Goal: Task Accomplishment & Management: Manage account settings

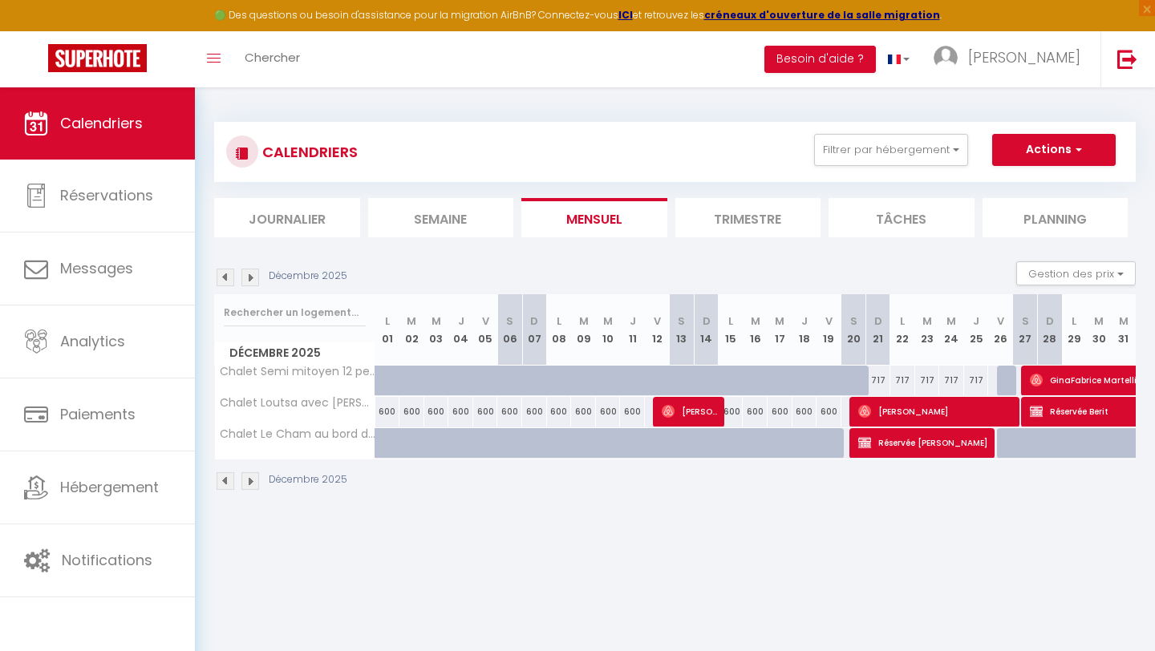
click at [253, 272] on img at bounding box center [250, 278] width 18 height 18
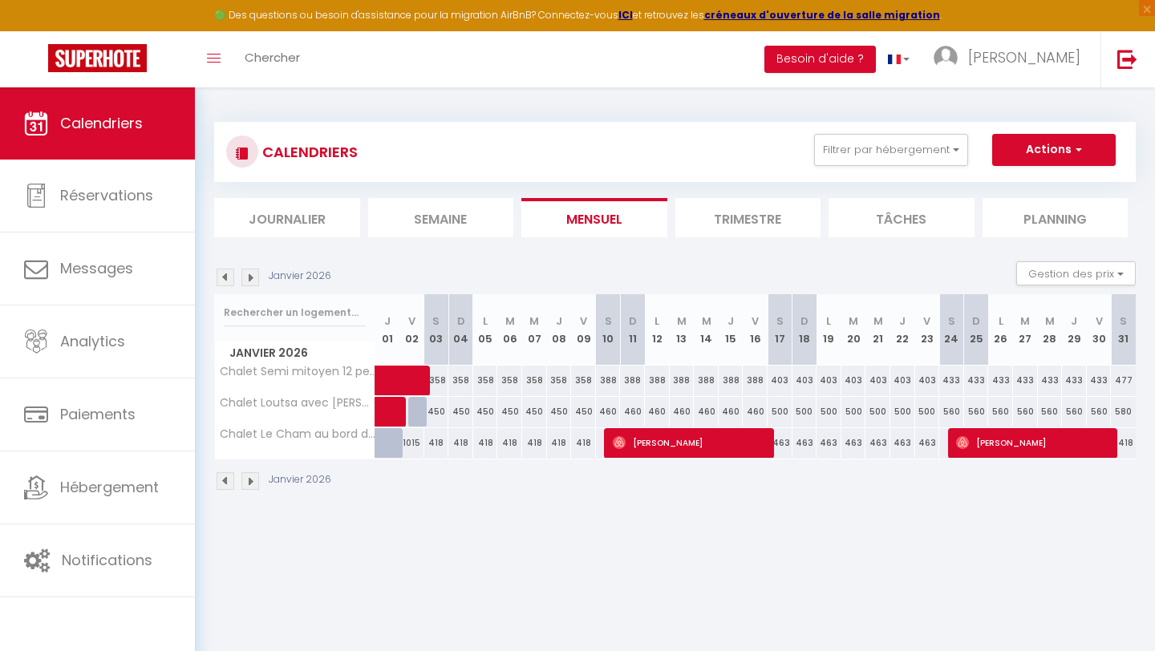
click at [221, 484] on img at bounding box center [226, 481] width 18 height 18
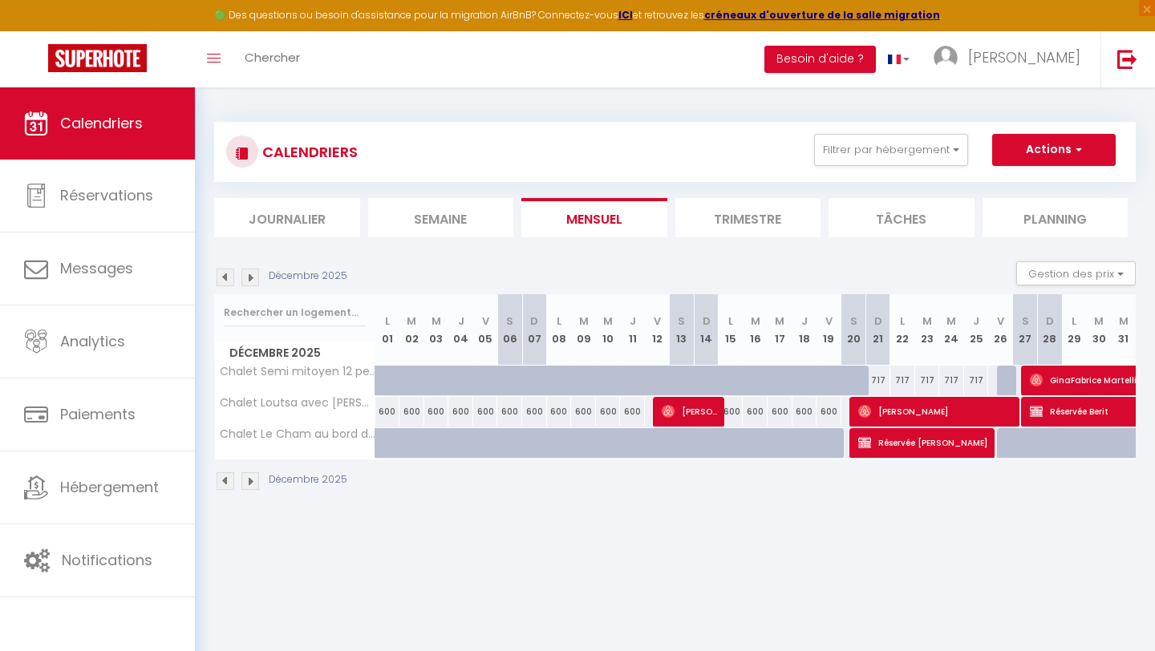
click at [253, 484] on img at bounding box center [250, 481] width 18 height 18
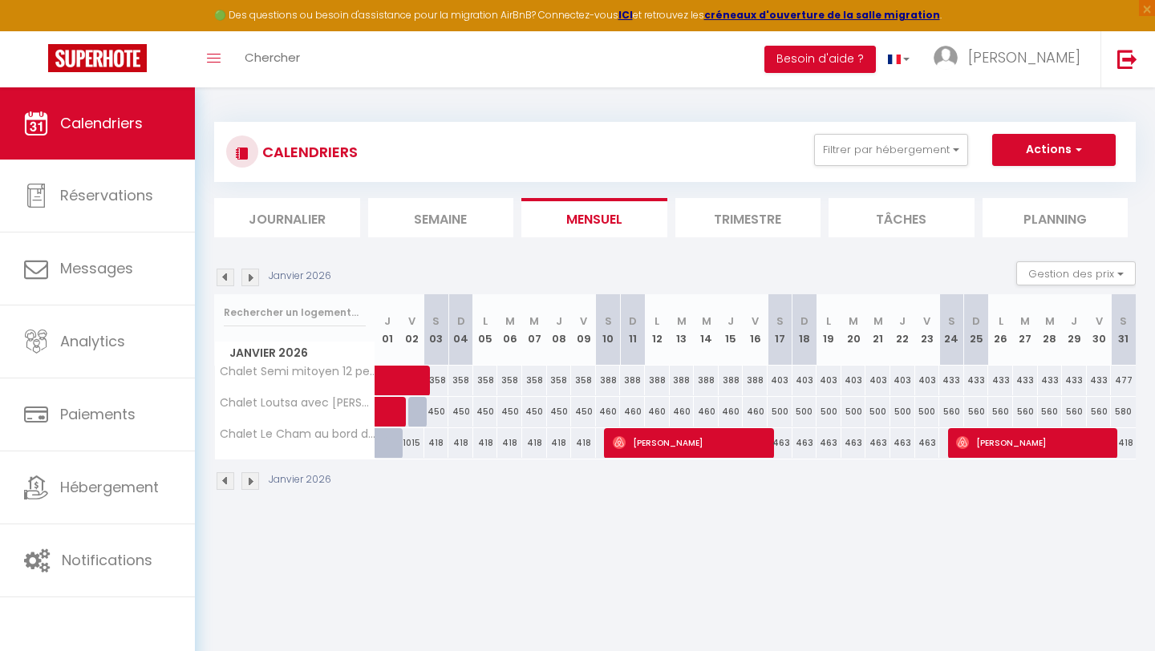
click at [228, 277] on img at bounding box center [226, 278] width 18 height 18
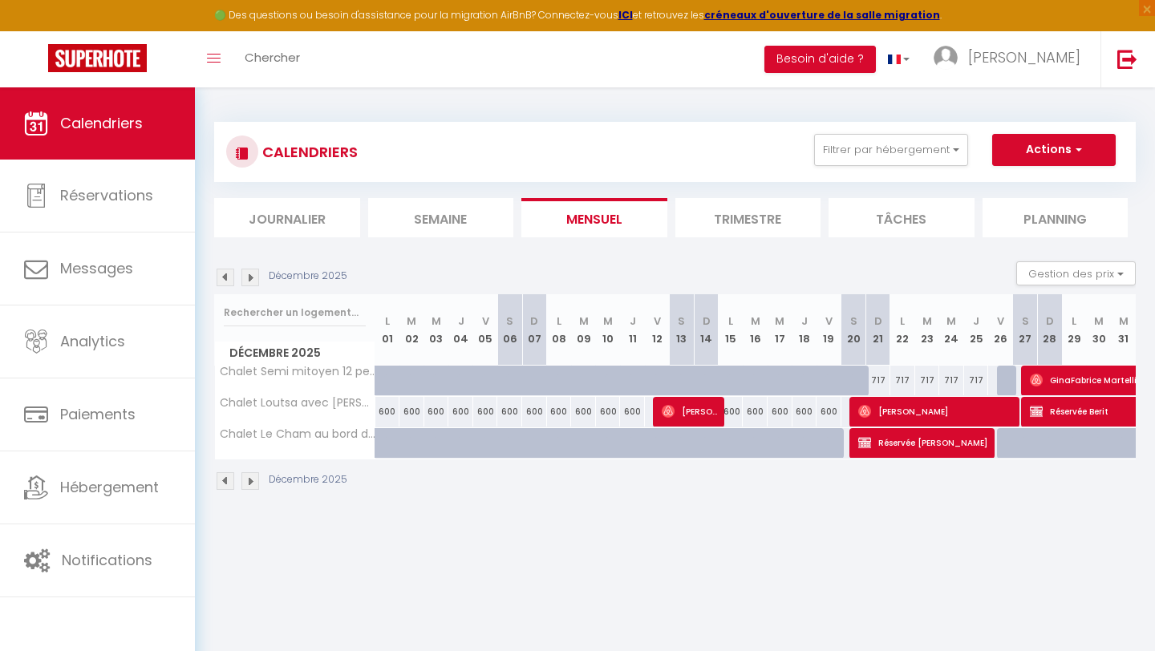
click at [255, 278] on img at bounding box center [250, 278] width 18 height 18
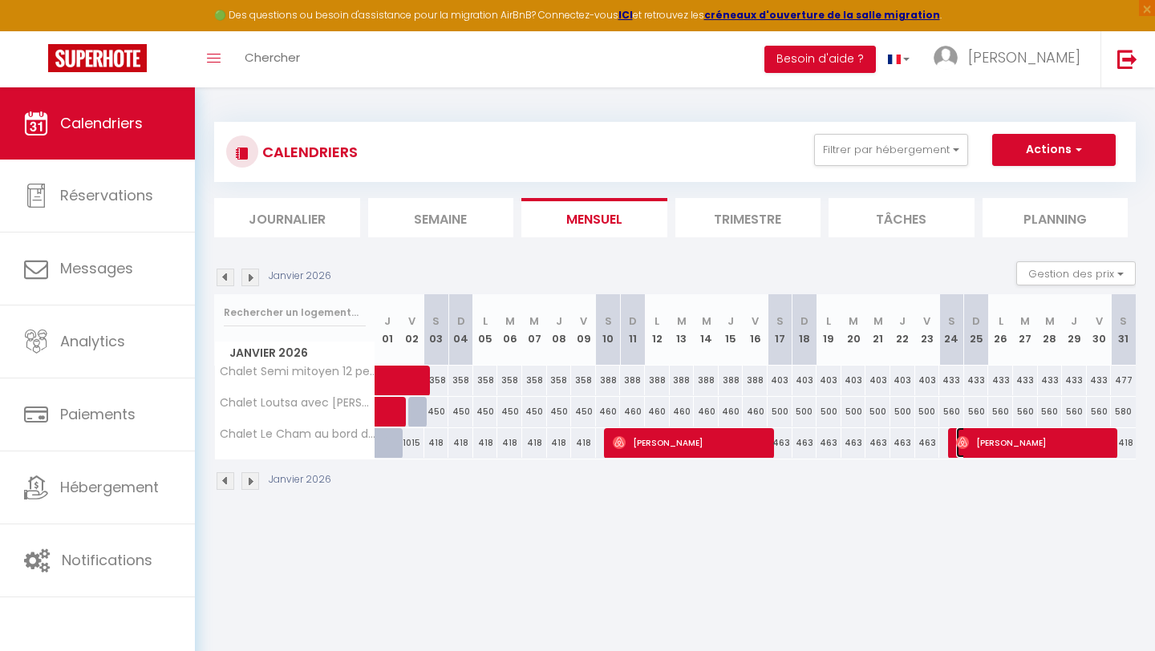
click at [1019, 445] on span "[PERSON_NAME]" at bounding box center [1034, 442] width 157 height 30
select select "OK"
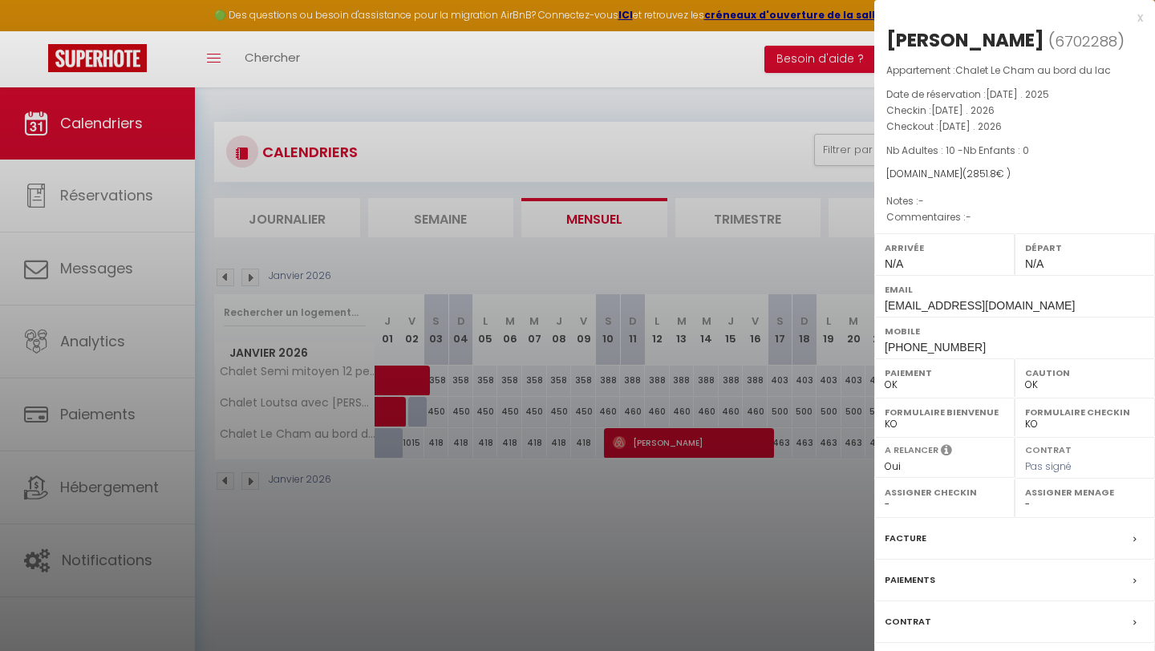
click at [1139, 15] on div "x" at bounding box center [1008, 17] width 269 height 19
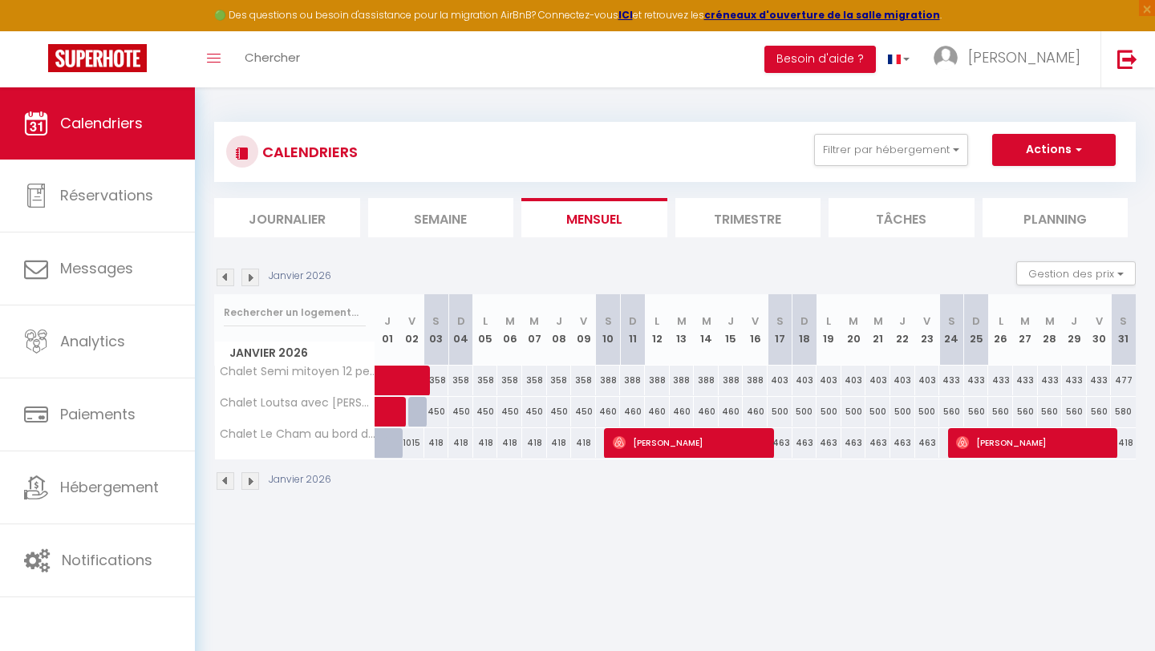
click at [226, 473] on img at bounding box center [226, 481] width 18 height 18
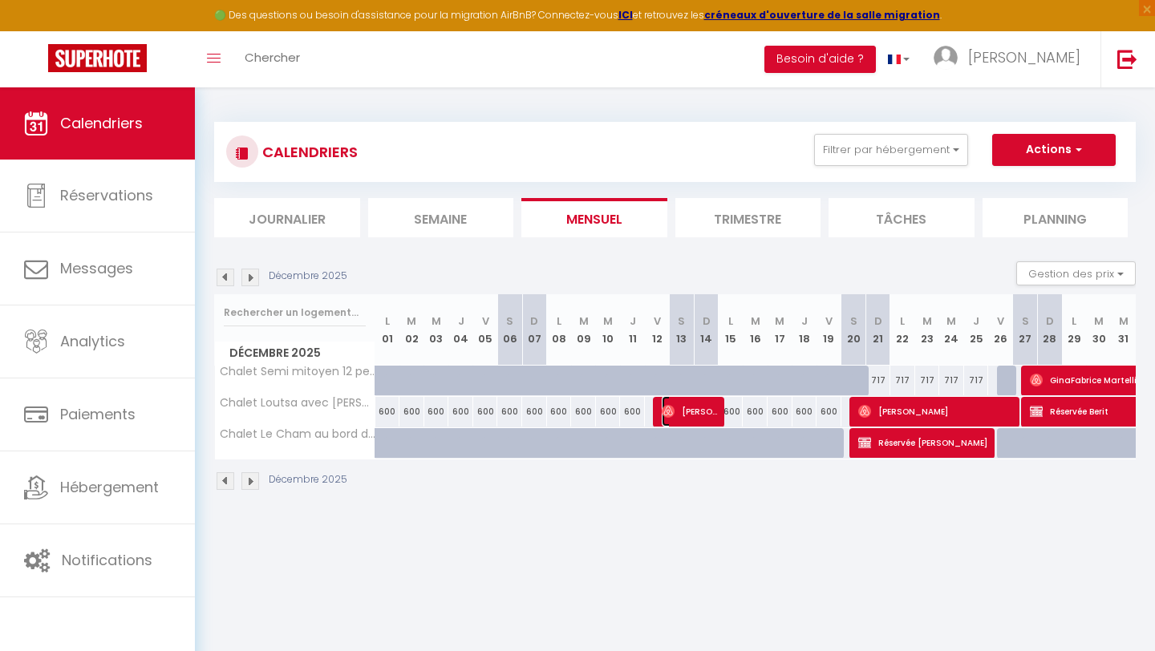
click at [674, 415] on img at bounding box center [668, 411] width 13 height 13
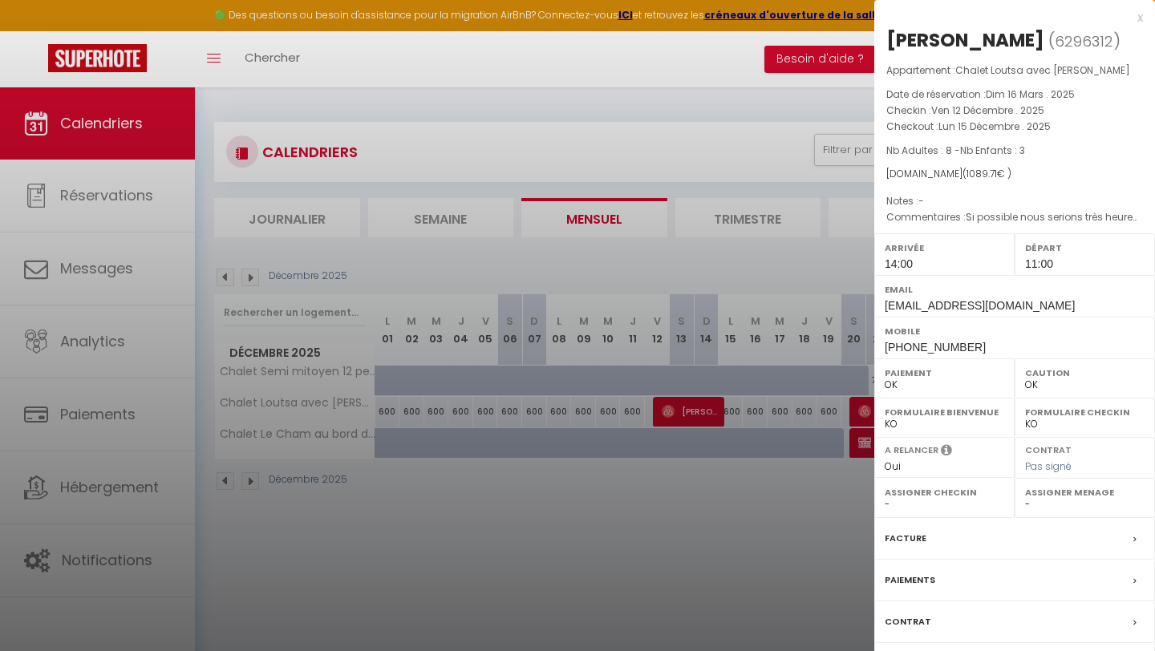
click at [1141, 21] on div "x" at bounding box center [1008, 17] width 269 height 19
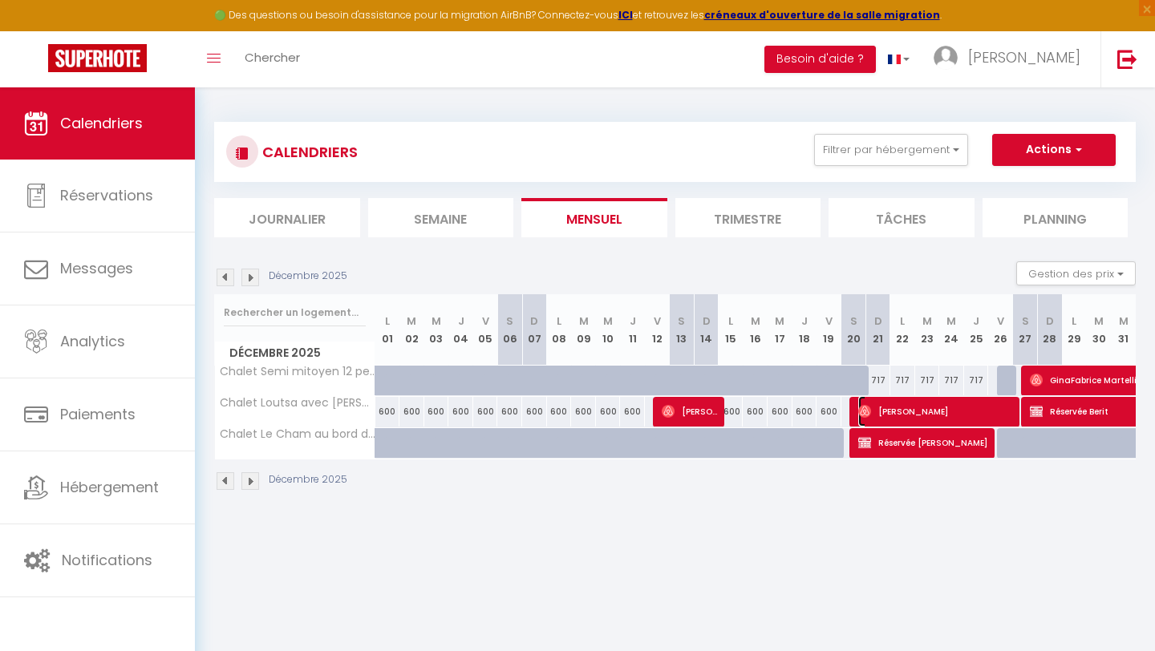
click at [874, 417] on span "[PERSON_NAME]" at bounding box center [936, 411] width 157 height 30
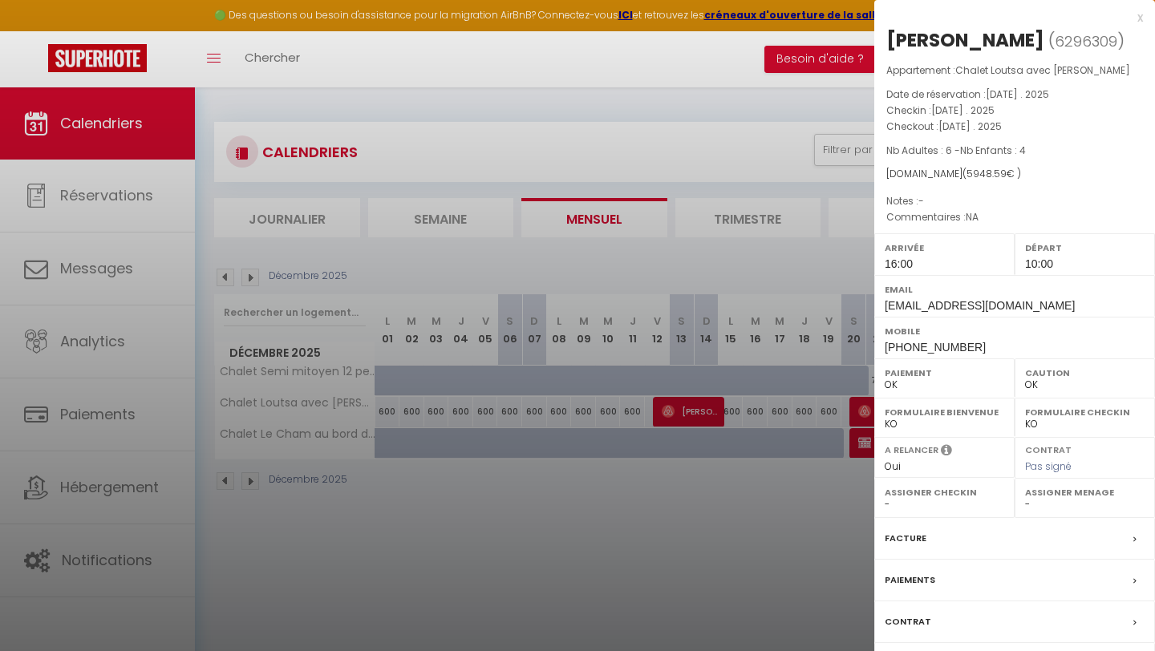
click at [1139, 19] on div "x" at bounding box center [1008, 17] width 269 height 19
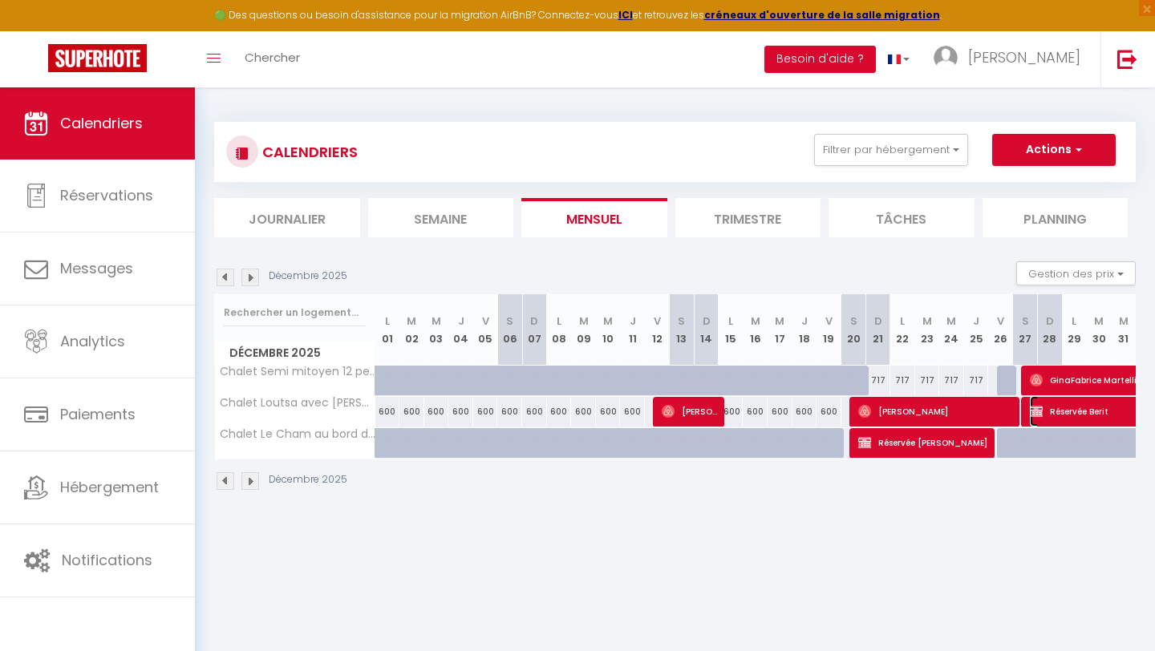
click at [1044, 416] on span "Réservée Berit" at bounding box center [1140, 411] width 221 height 30
select select "KO"
select select "0"
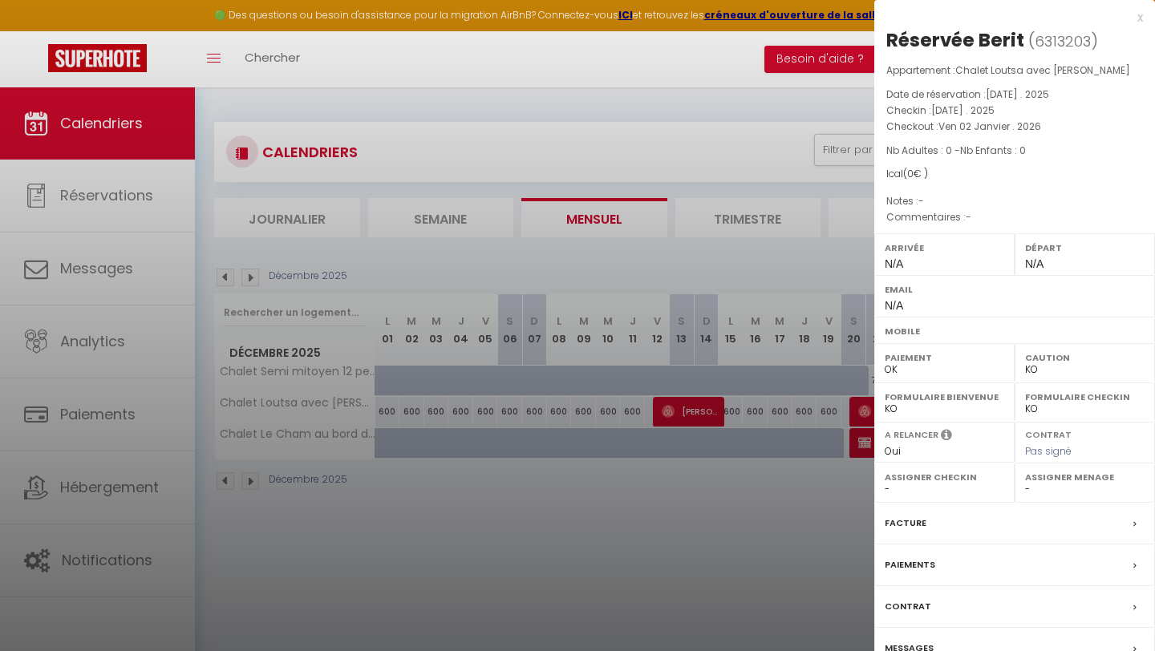
click at [1136, 18] on div "x" at bounding box center [1008, 17] width 269 height 19
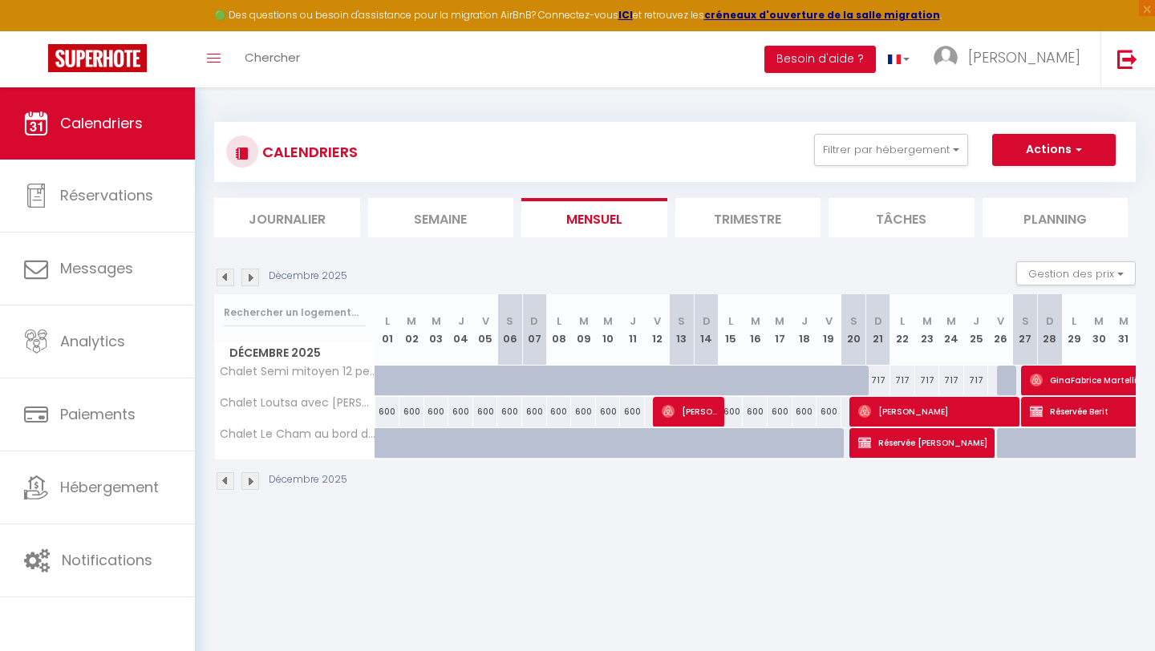
click at [250, 275] on img at bounding box center [250, 278] width 18 height 18
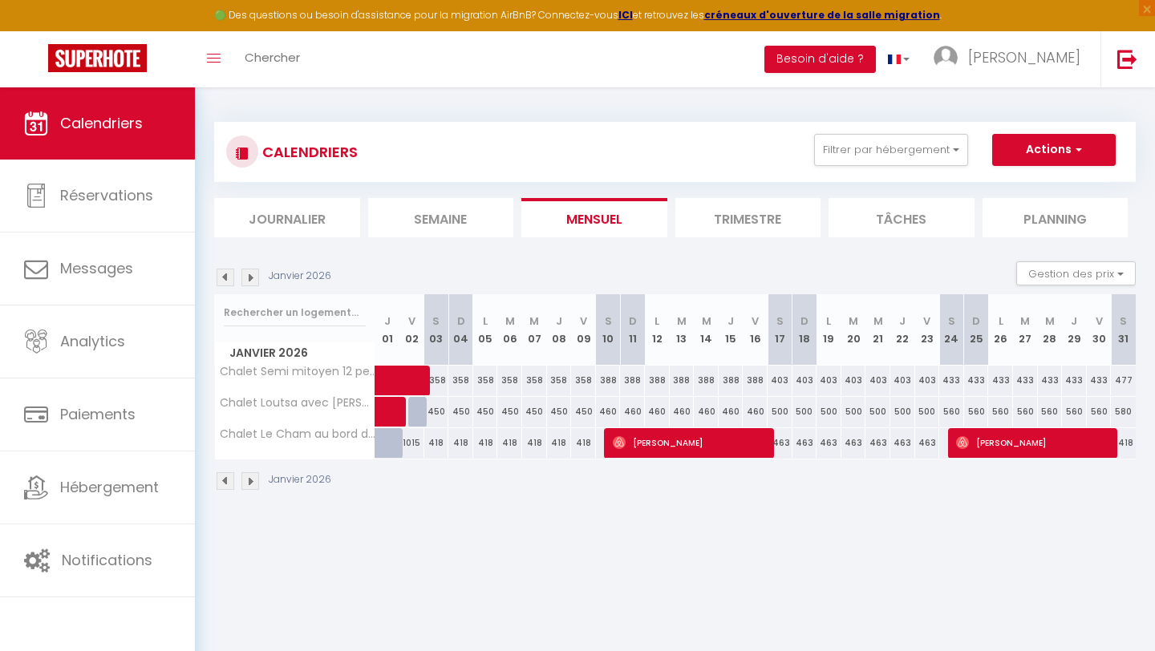
click at [250, 275] on img at bounding box center [250, 278] width 18 height 18
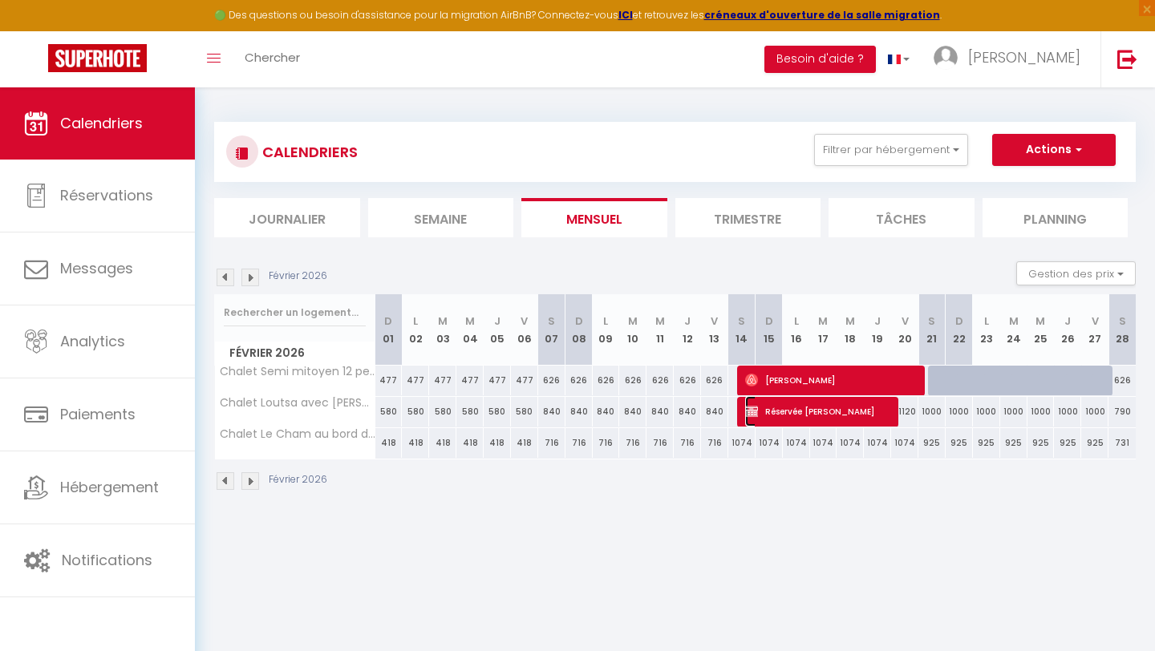
click at [778, 405] on span "Réservée [PERSON_NAME]" at bounding box center [817, 411] width 145 height 30
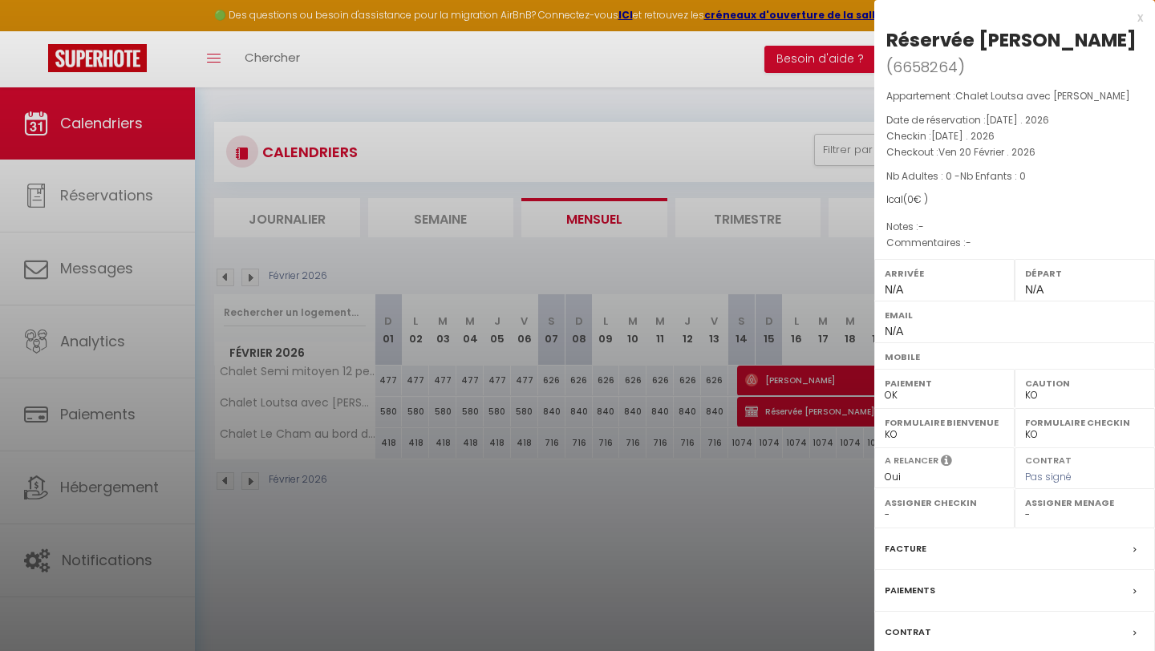
click at [1135, 19] on div "x" at bounding box center [1008, 17] width 269 height 19
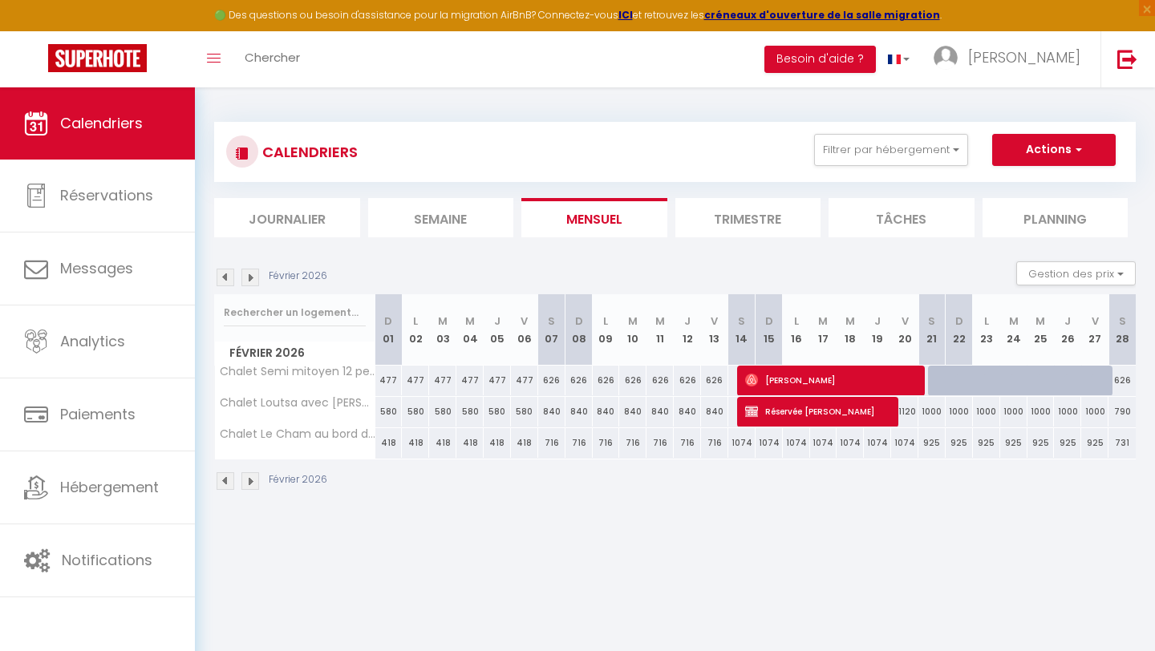
click at [253, 279] on img at bounding box center [250, 278] width 18 height 18
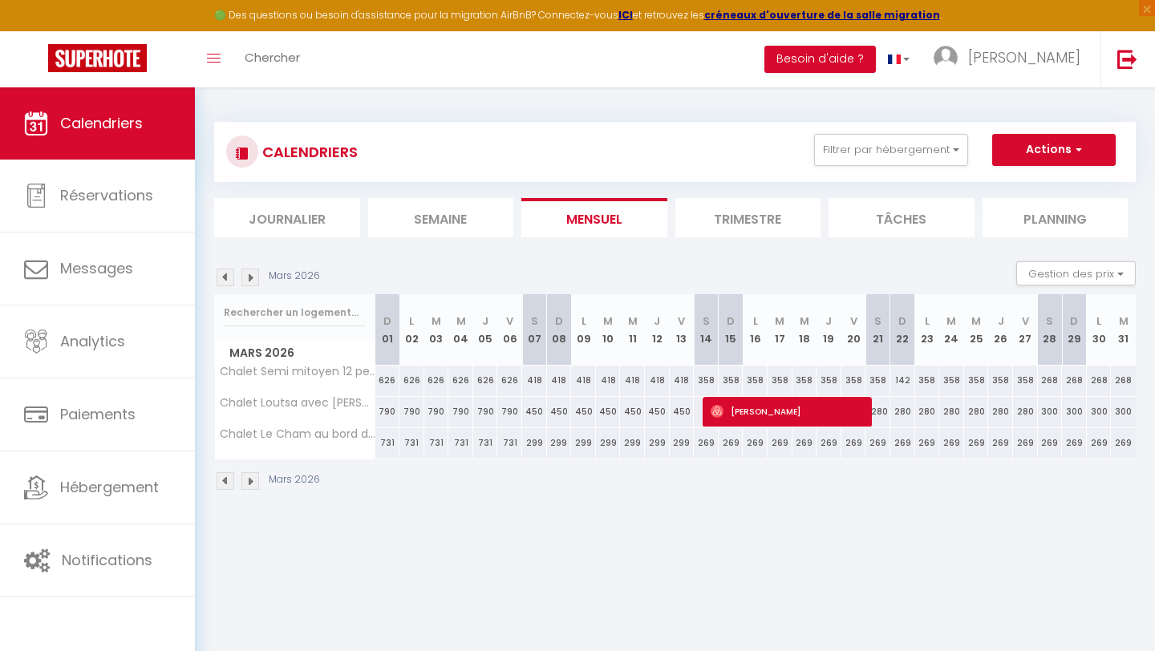
click at [253, 279] on img at bounding box center [250, 278] width 18 height 18
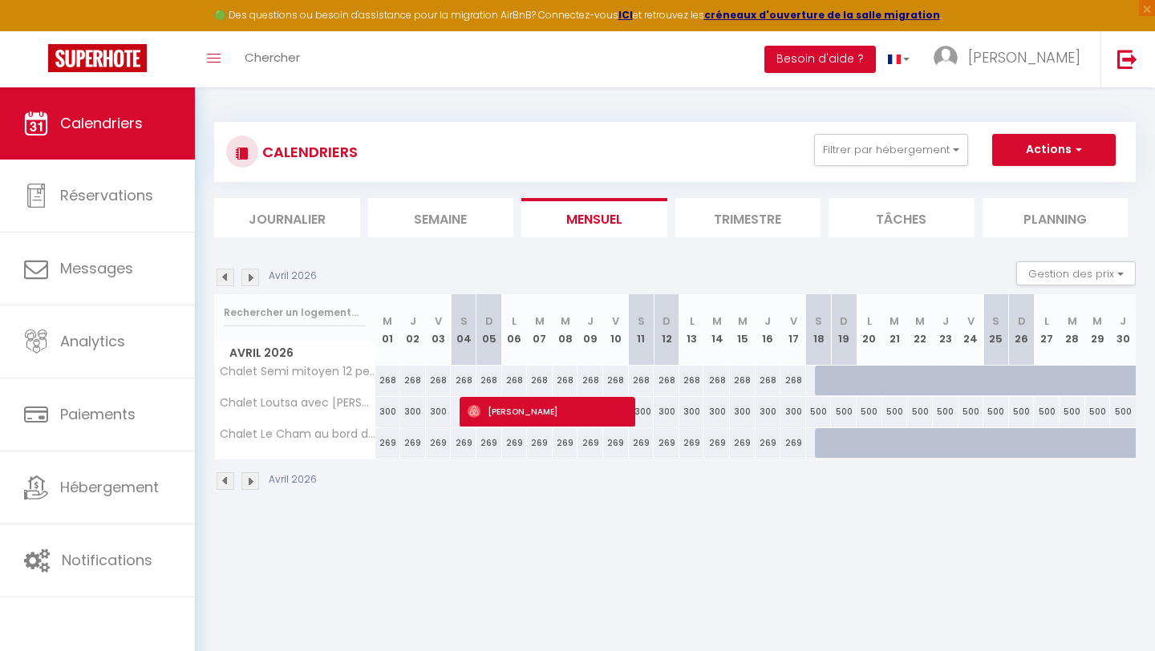
click at [535, 427] on td at bounding box center [540, 411] width 26 height 31
type input "300"
type input "[DATE]"
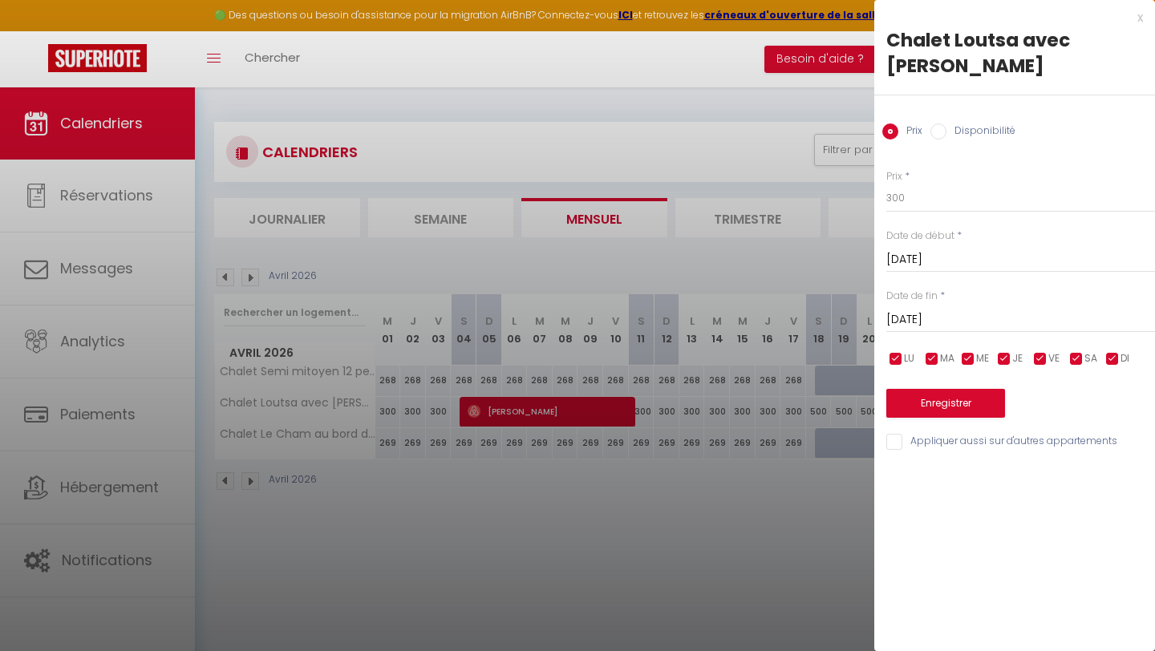
click at [1136, 18] on div "x" at bounding box center [1008, 17] width 269 height 19
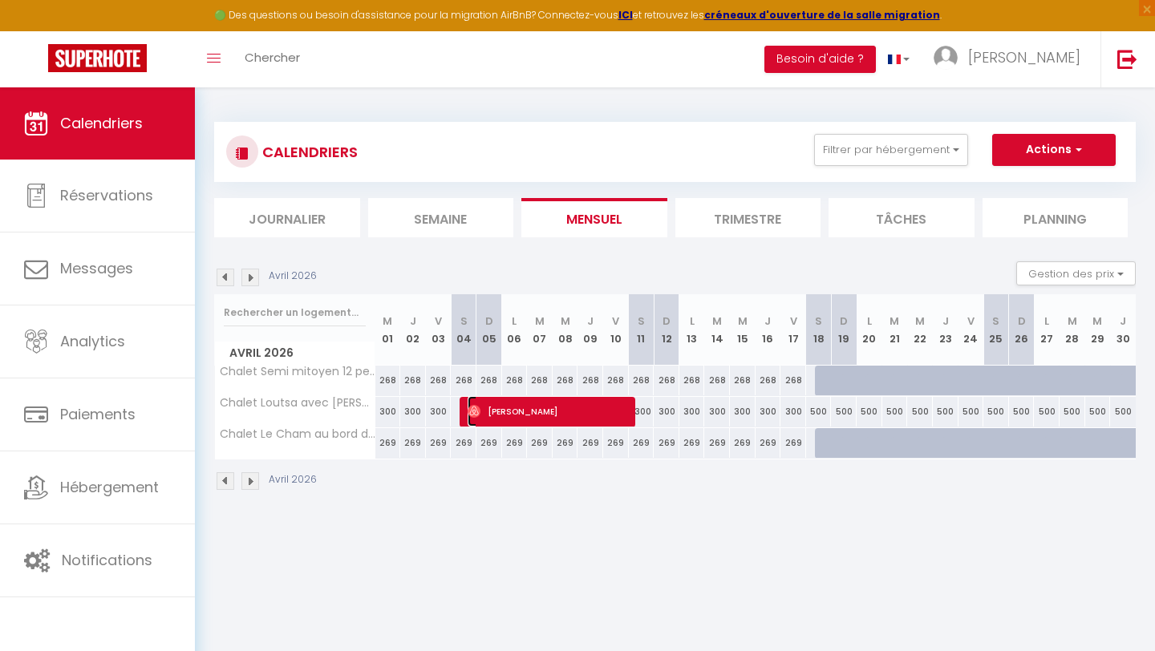
click at [584, 413] on span "[PERSON_NAME]" at bounding box center [548, 411] width 163 height 30
select select "OK"
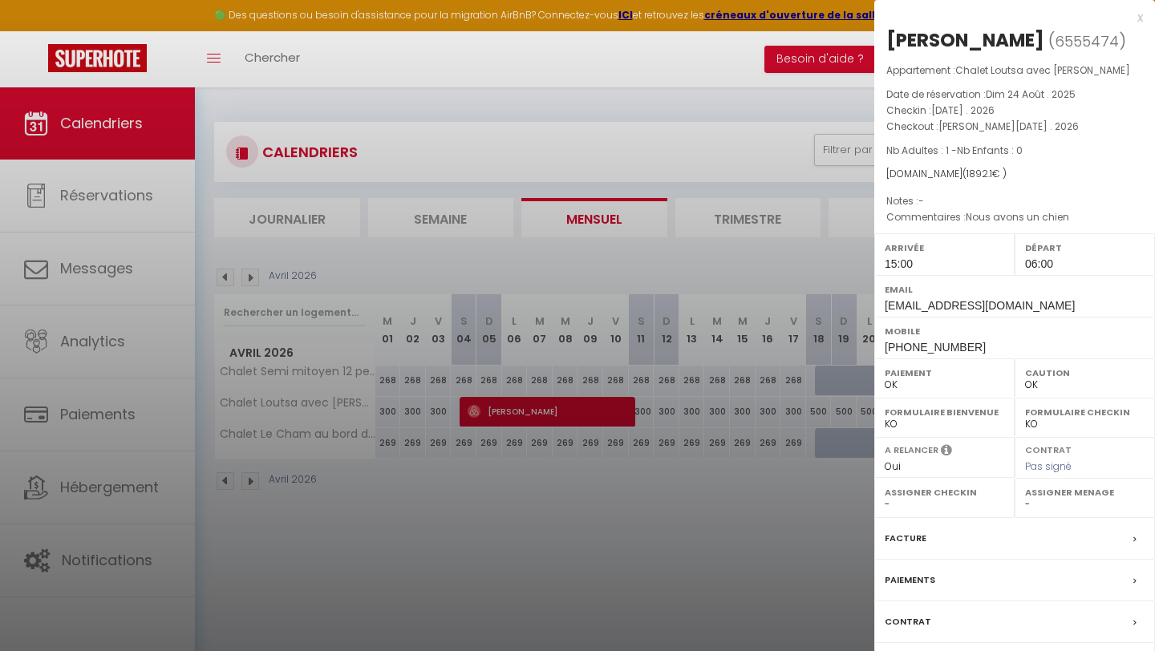
click at [1139, 17] on div "x" at bounding box center [1008, 17] width 269 height 19
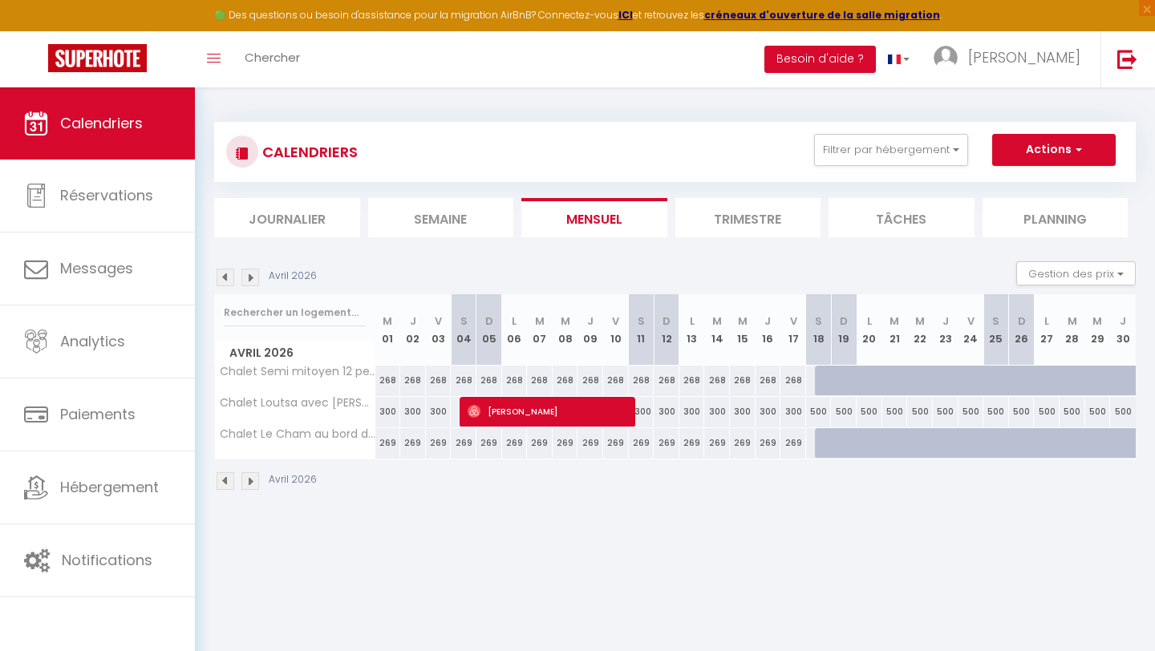
click at [255, 279] on img at bounding box center [250, 278] width 18 height 18
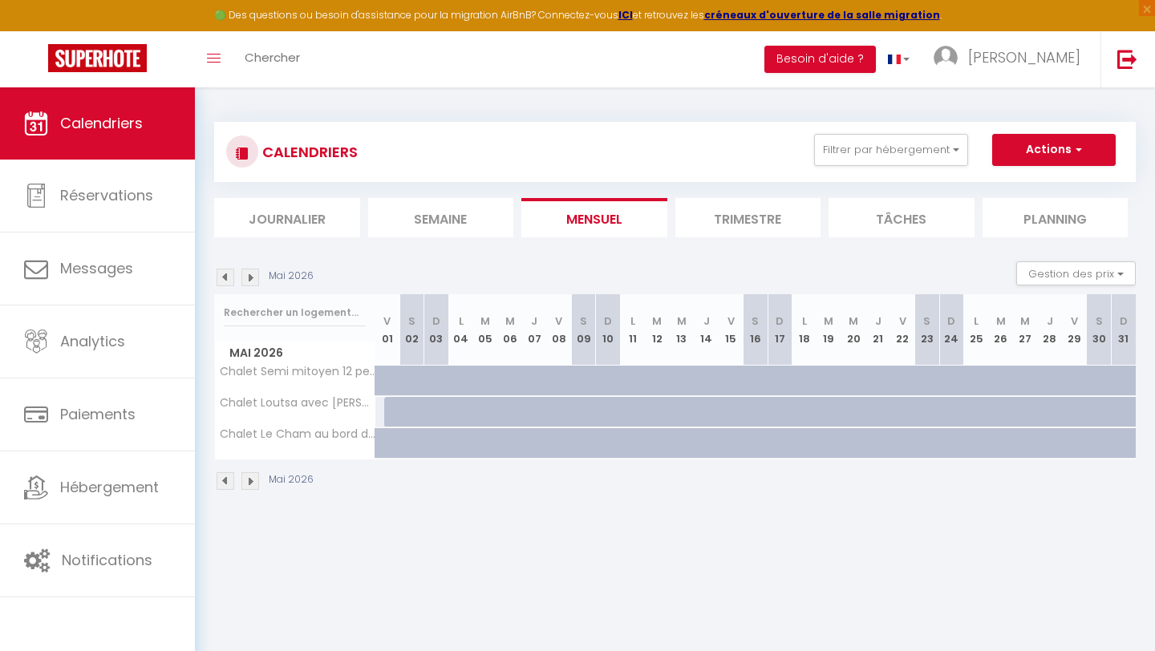
click at [224, 281] on img at bounding box center [226, 278] width 18 height 18
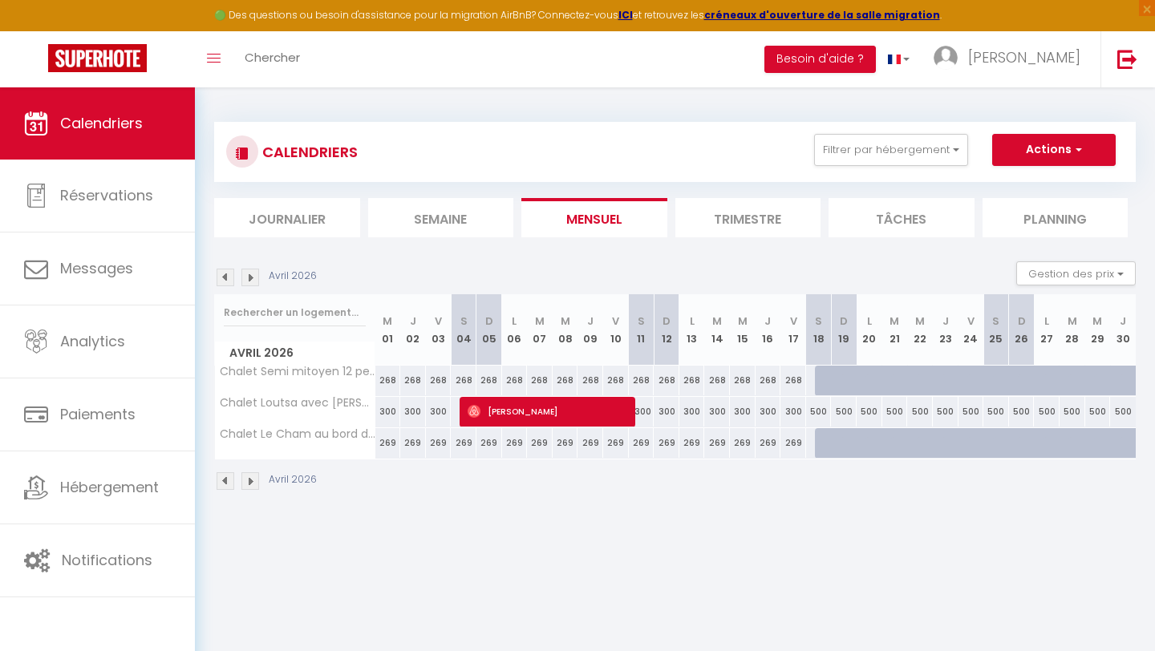
click at [224, 281] on img at bounding box center [226, 278] width 18 height 18
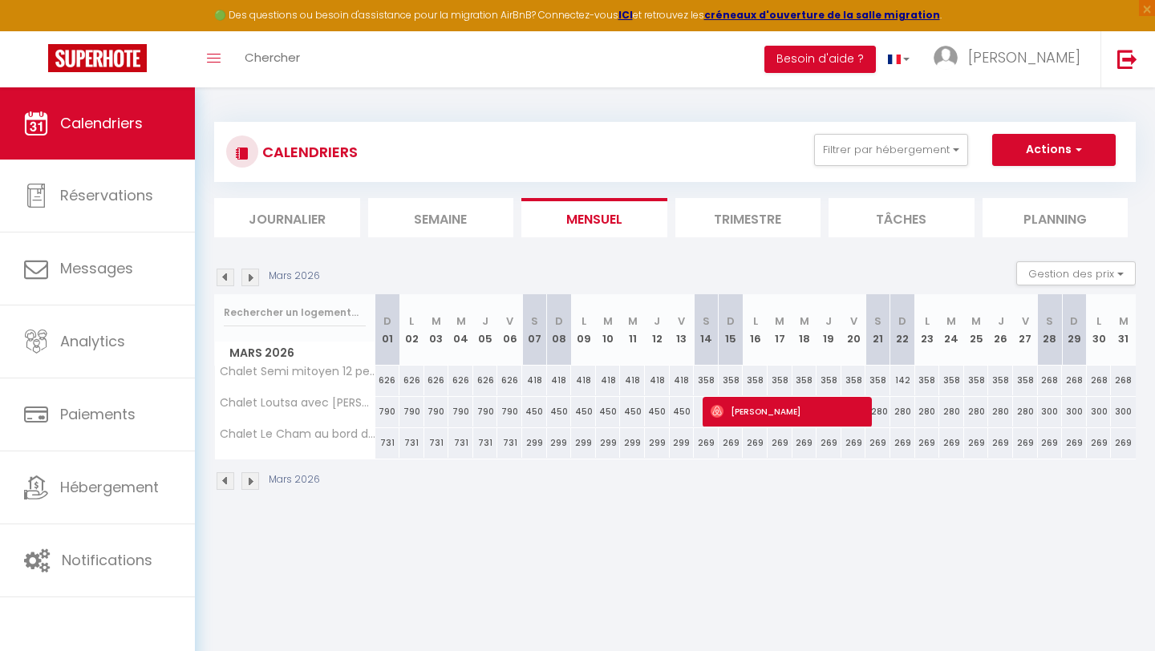
click at [225, 280] on img at bounding box center [226, 278] width 18 height 18
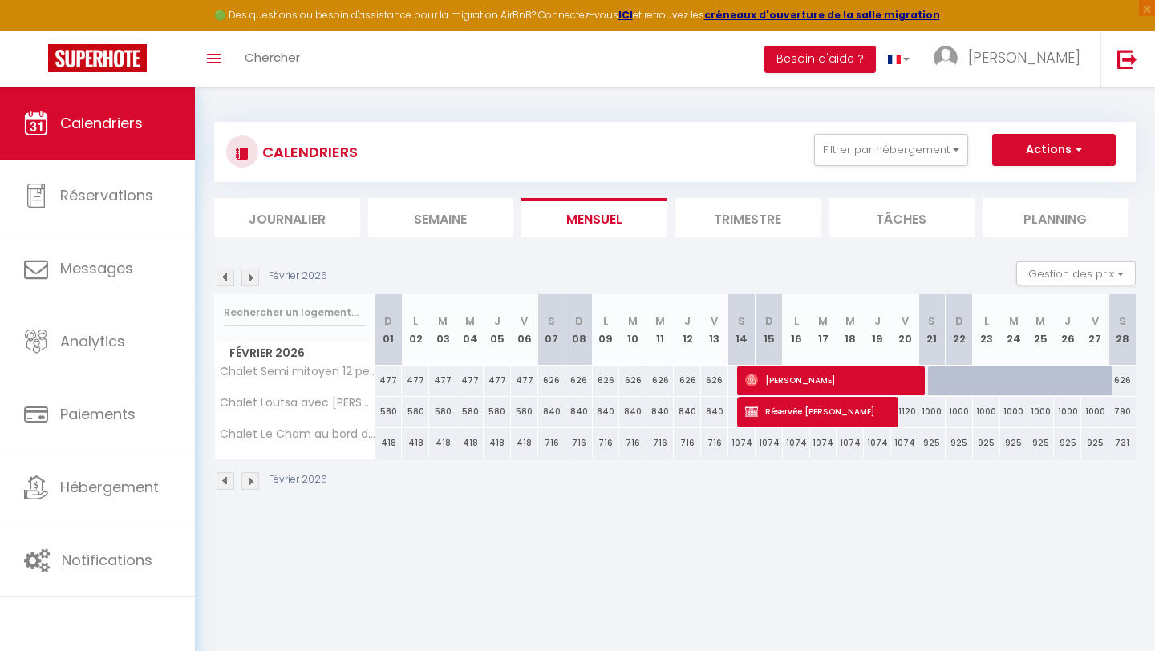
click at [225, 280] on img at bounding box center [226, 278] width 18 height 18
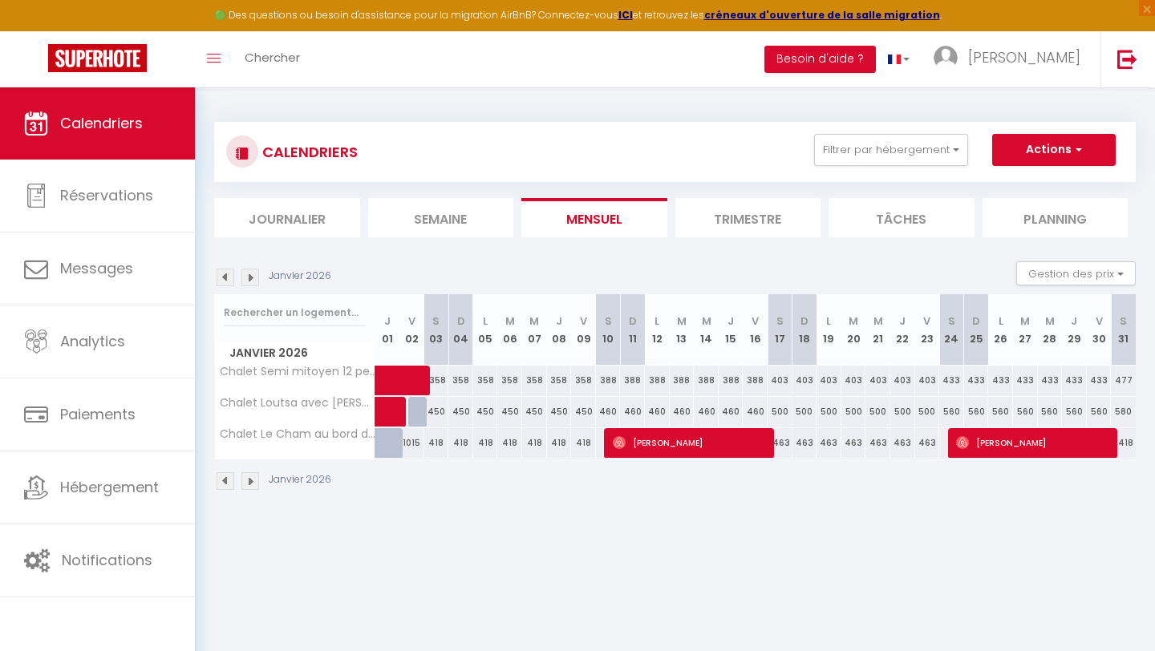
click at [225, 280] on img at bounding box center [226, 278] width 18 height 18
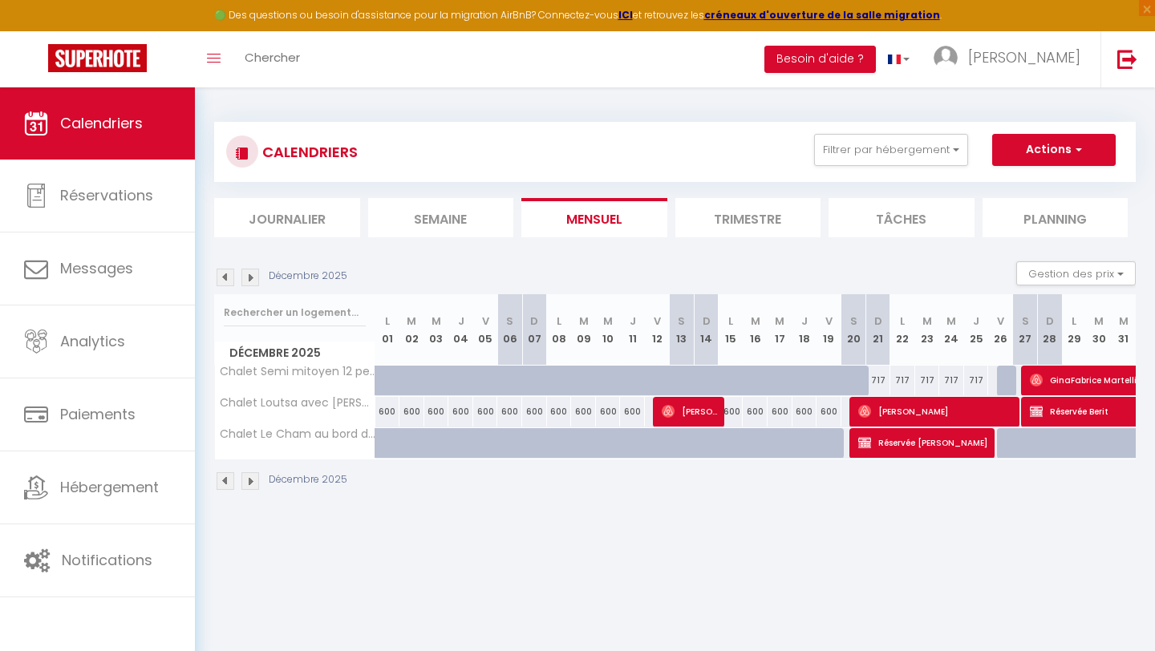
click at [881, 381] on div "717" at bounding box center [877, 381] width 25 height 30
type input "717"
type input "Dim 21 Décembre 2025"
type input "Lun 22 Décembre 2025"
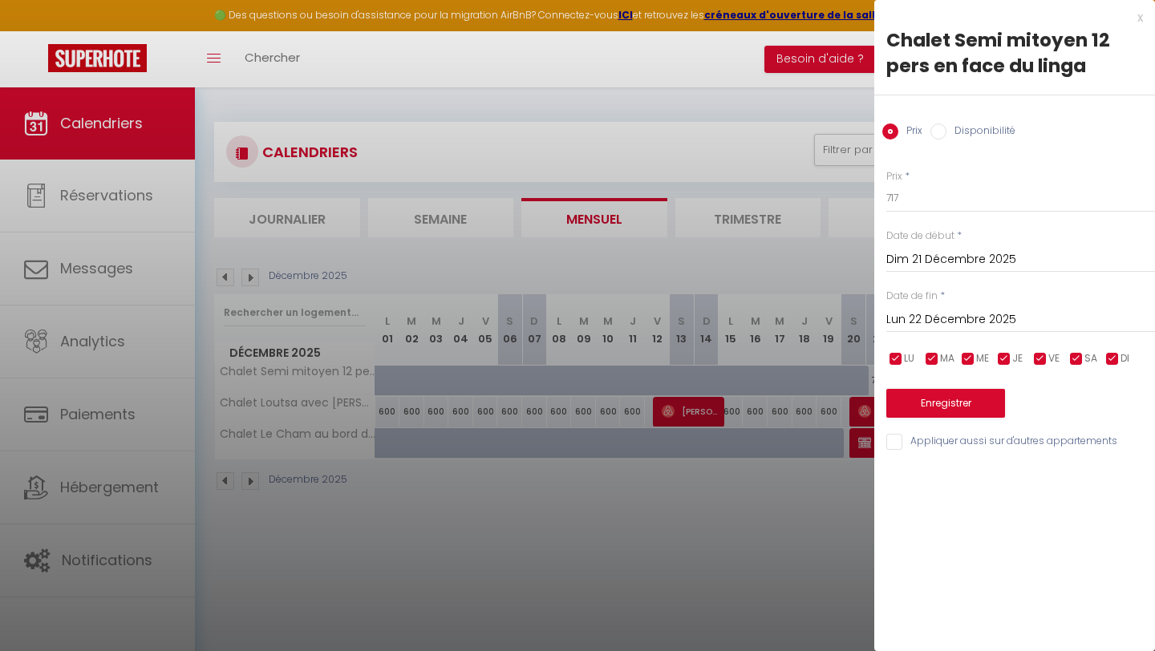
click at [1142, 16] on div "x" at bounding box center [1008, 17] width 269 height 19
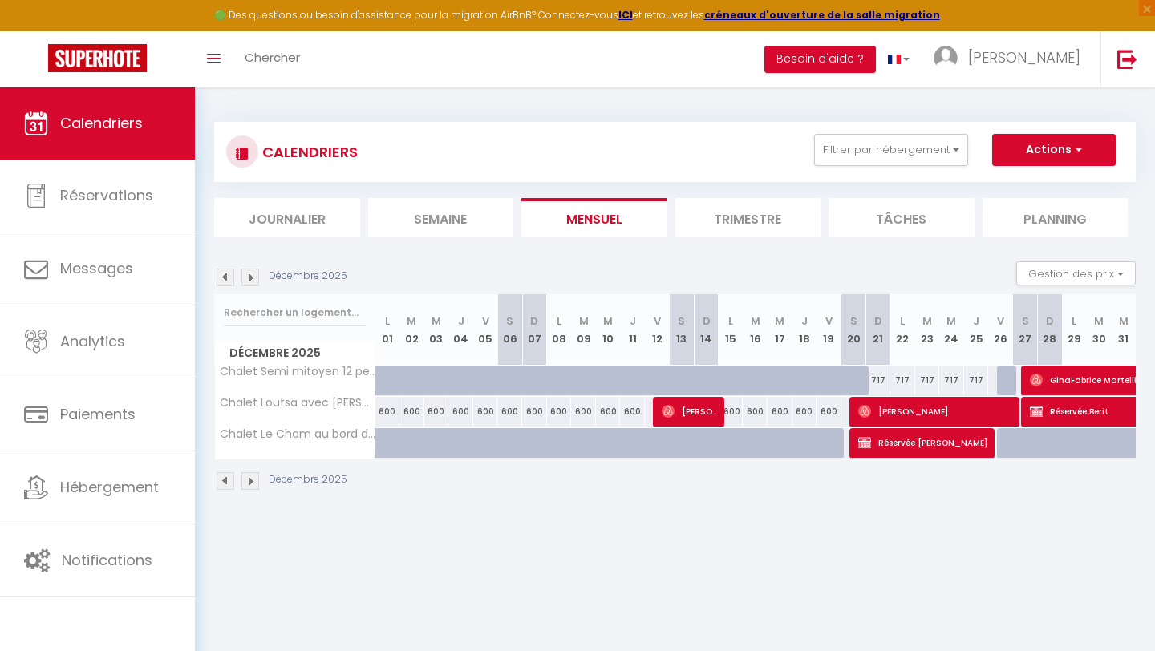
click at [250, 279] on img at bounding box center [250, 278] width 18 height 18
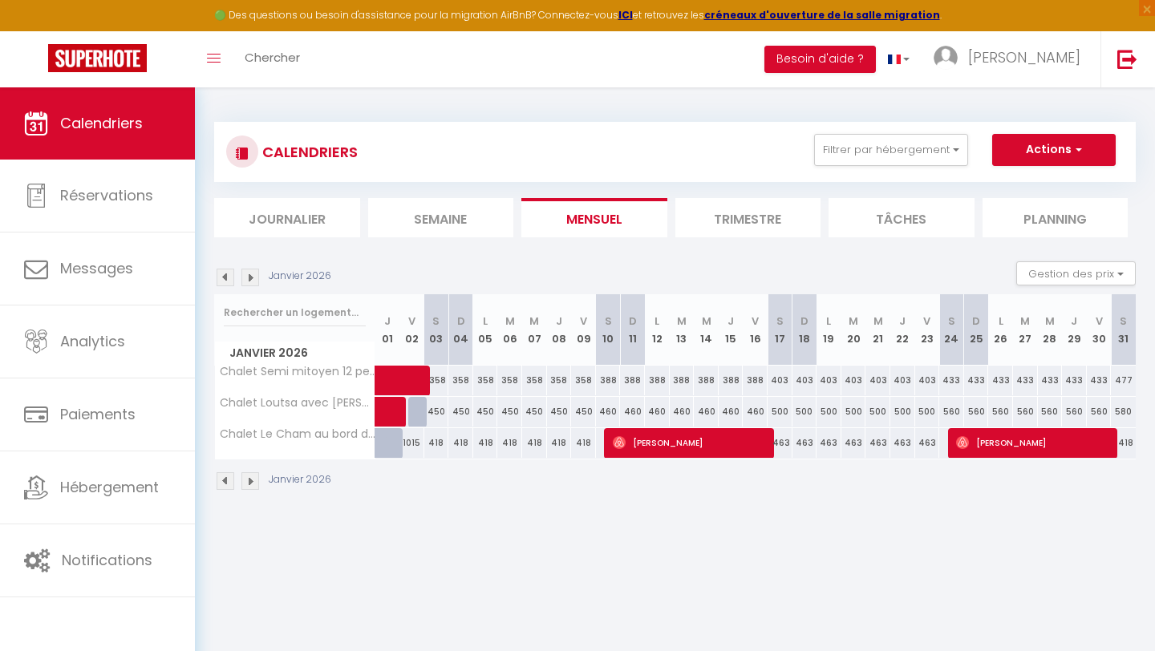
click at [223, 279] on img at bounding box center [226, 278] width 18 height 18
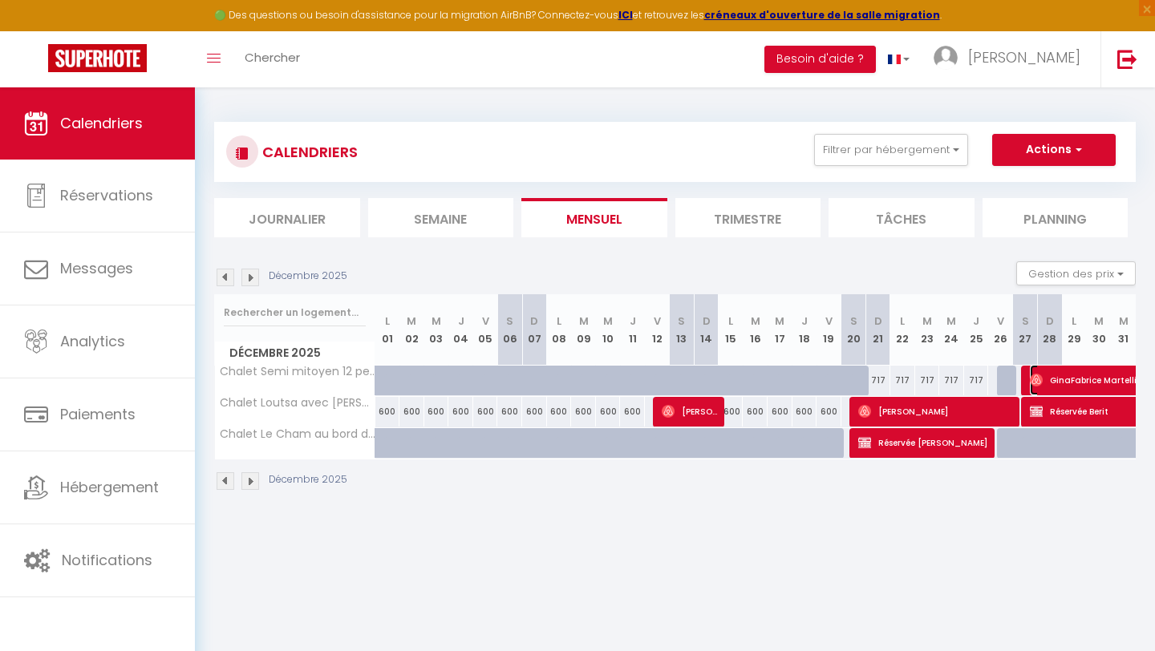
click at [1054, 380] on span "GinaFabrice Martelli" at bounding box center [1159, 380] width 258 height 30
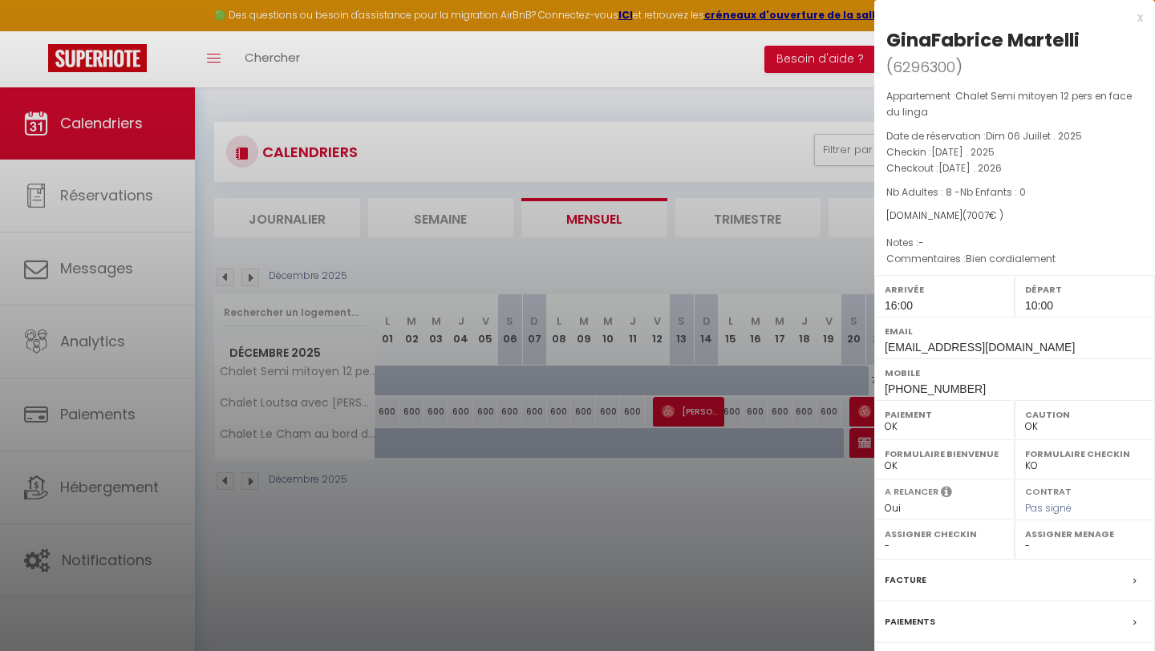
click at [1138, 21] on div "x" at bounding box center [1008, 17] width 269 height 19
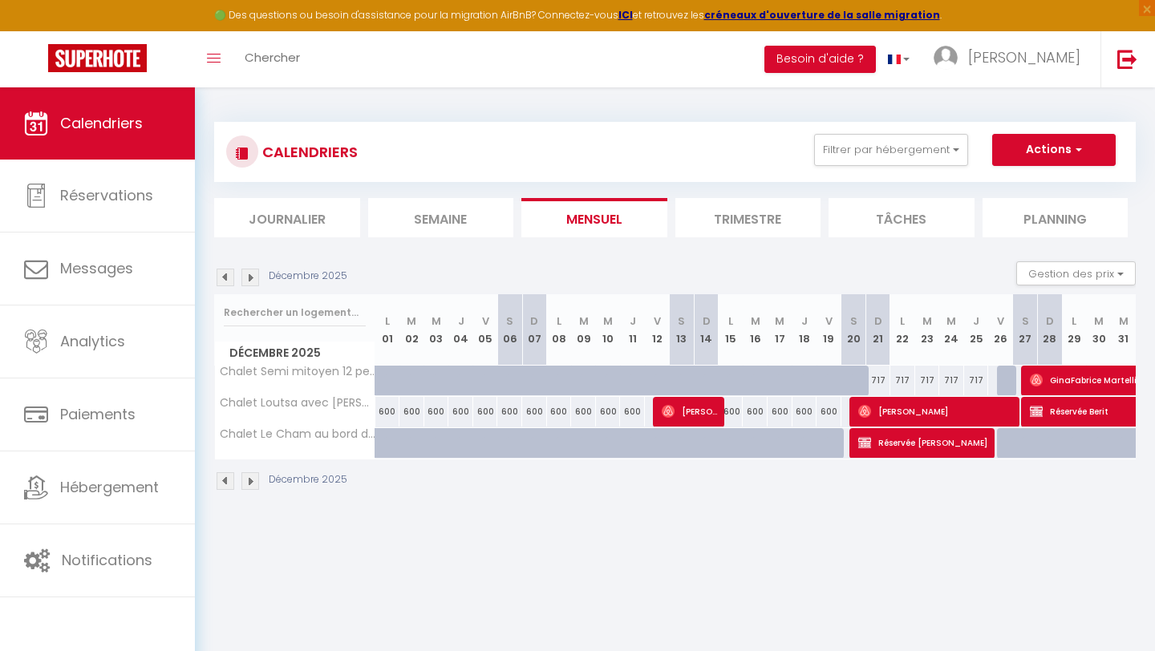
click at [252, 278] on img at bounding box center [250, 278] width 18 height 18
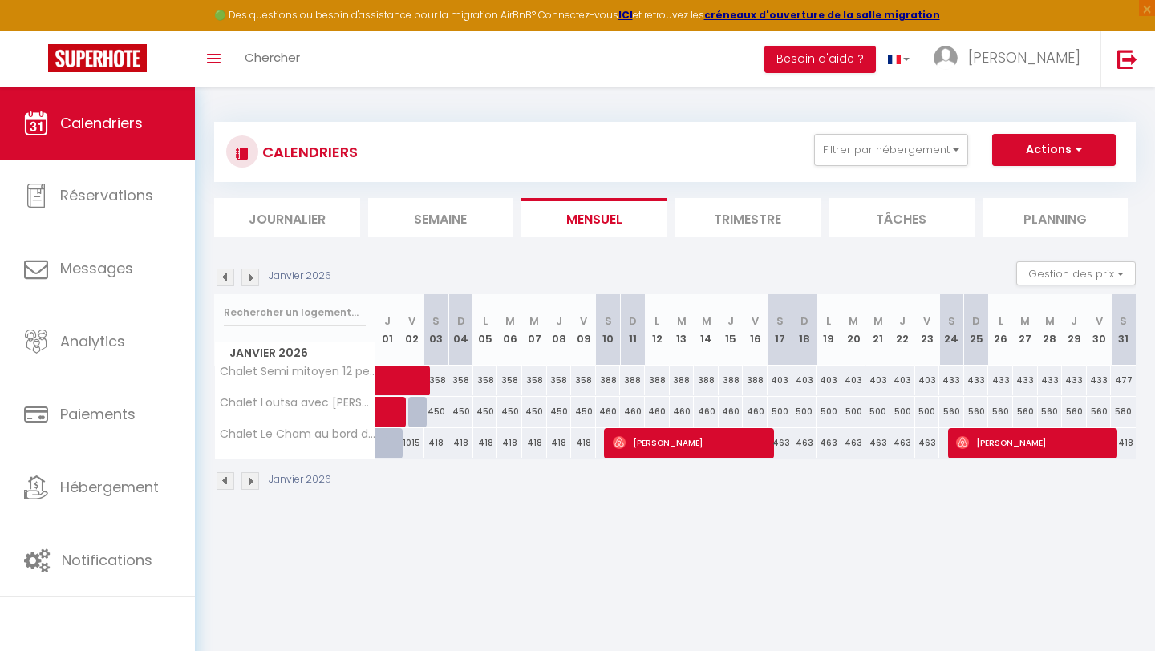
click at [252, 278] on img at bounding box center [250, 278] width 18 height 18
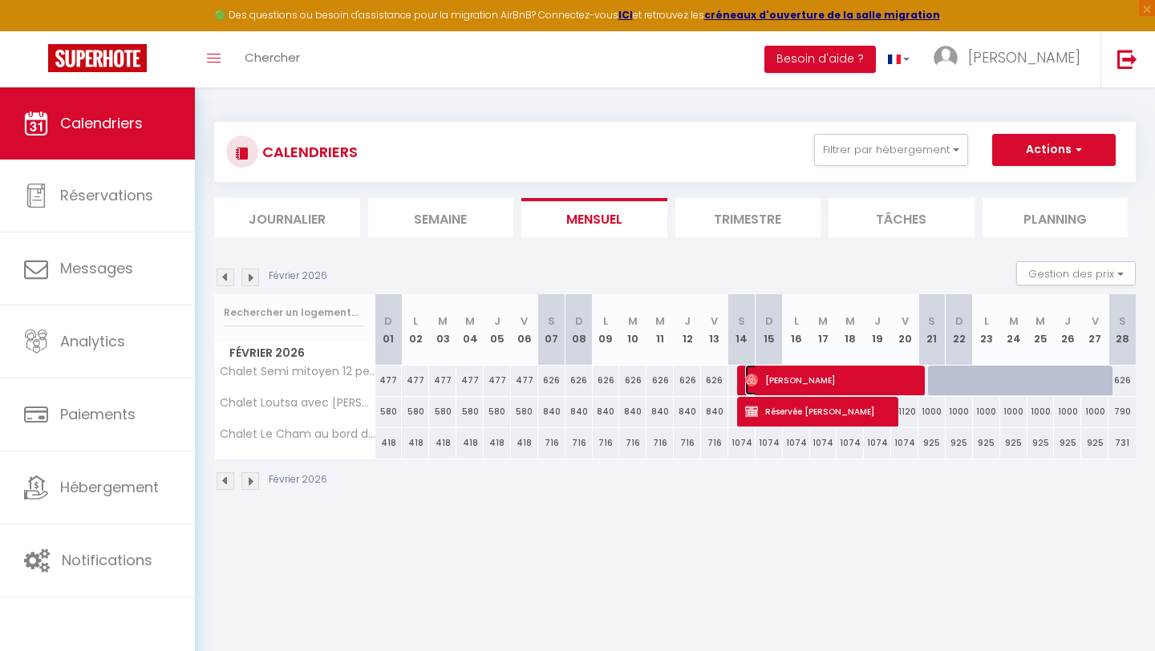
click at [836, 370] on span "[PERSON_NAME]" at bounding box center [831, 380] width 172 height 30
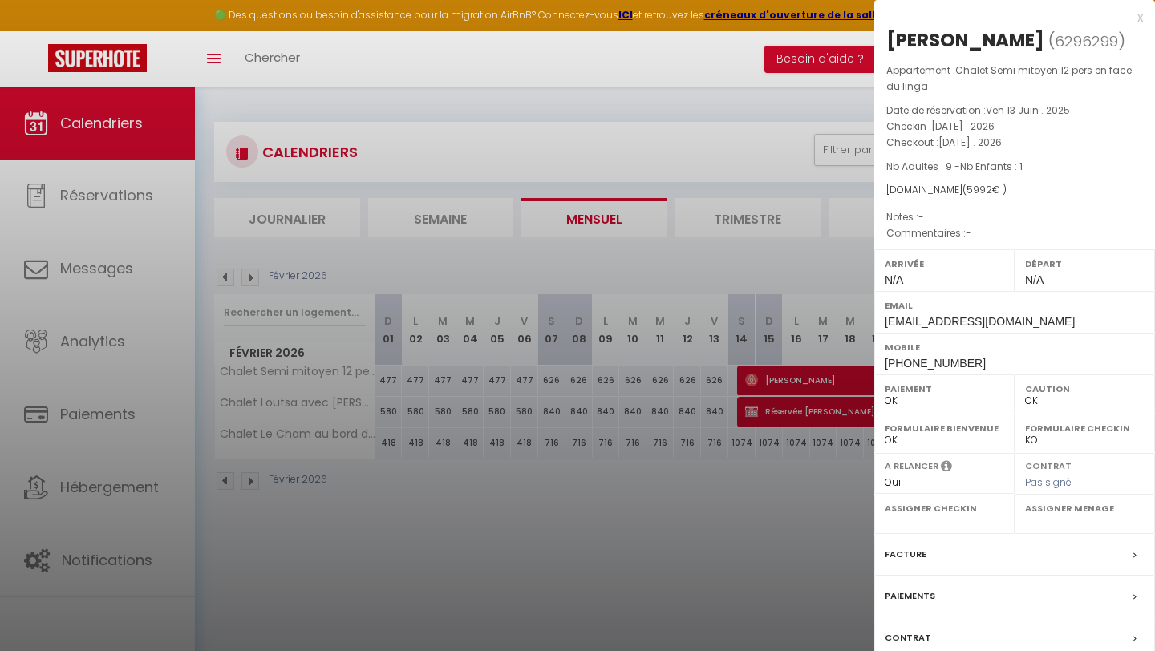
click at [1139, 21] on div "x" at bounding box center [1008, 17] width 269 height 19
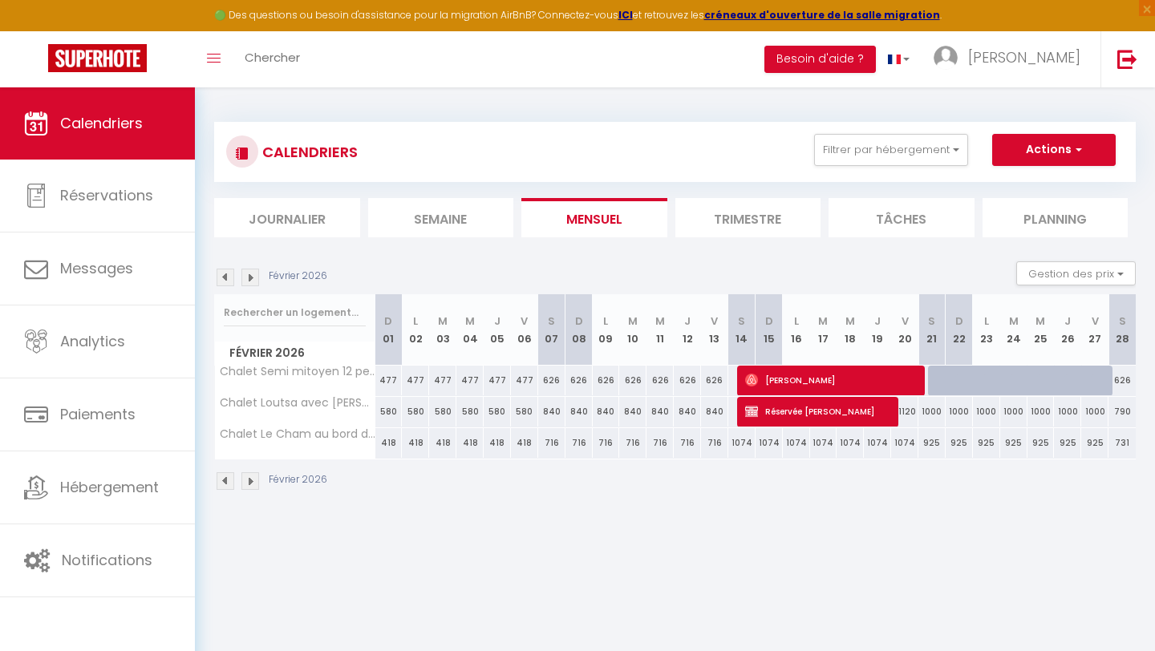
click at [249, 281] on img at bounding box center [250, 278] width 18 height 18
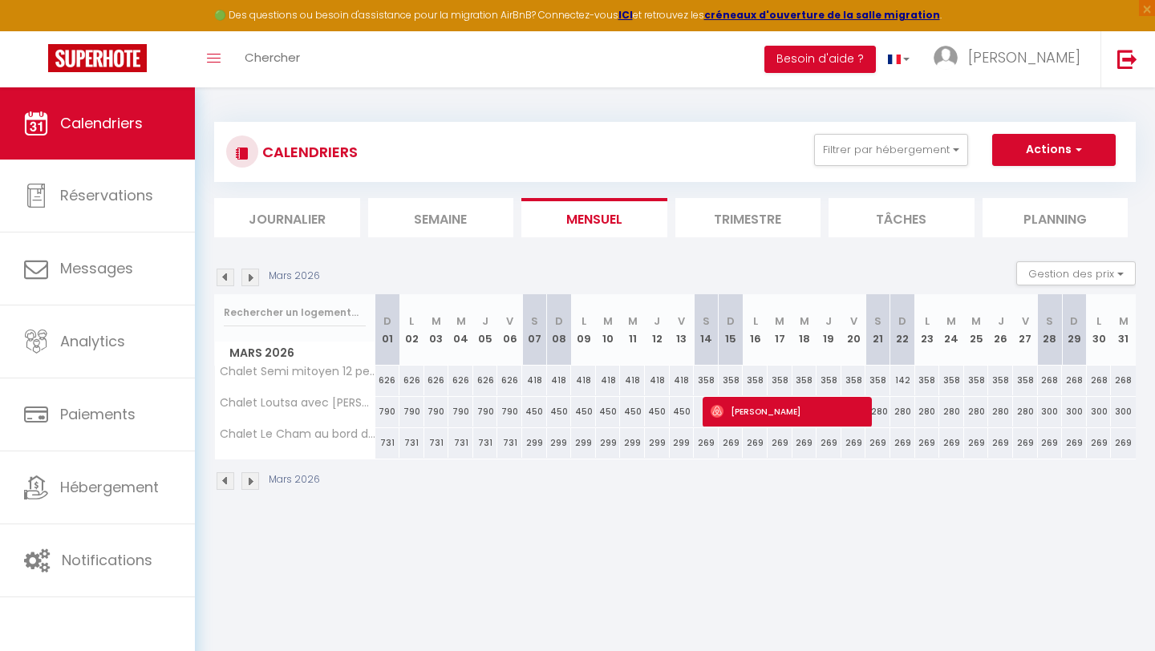
click at [249, 281] on img at bounding box center [250, 278] width 18 height 18
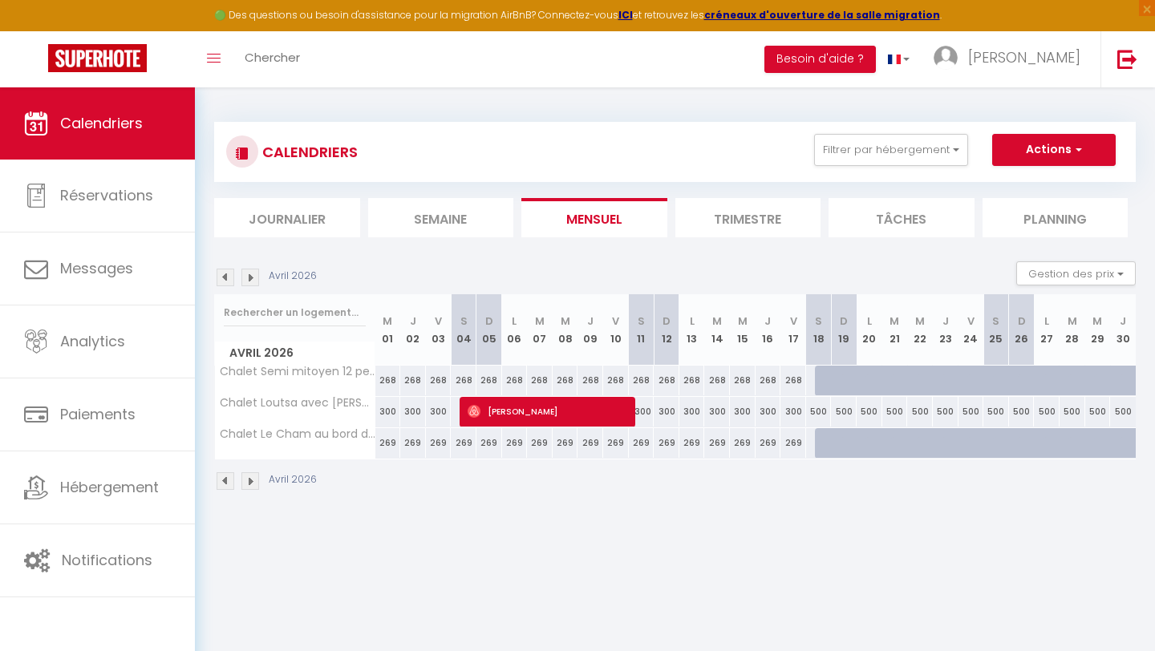
click at [226, 281] on img at bounding box center [226, 278] width 18 height 18
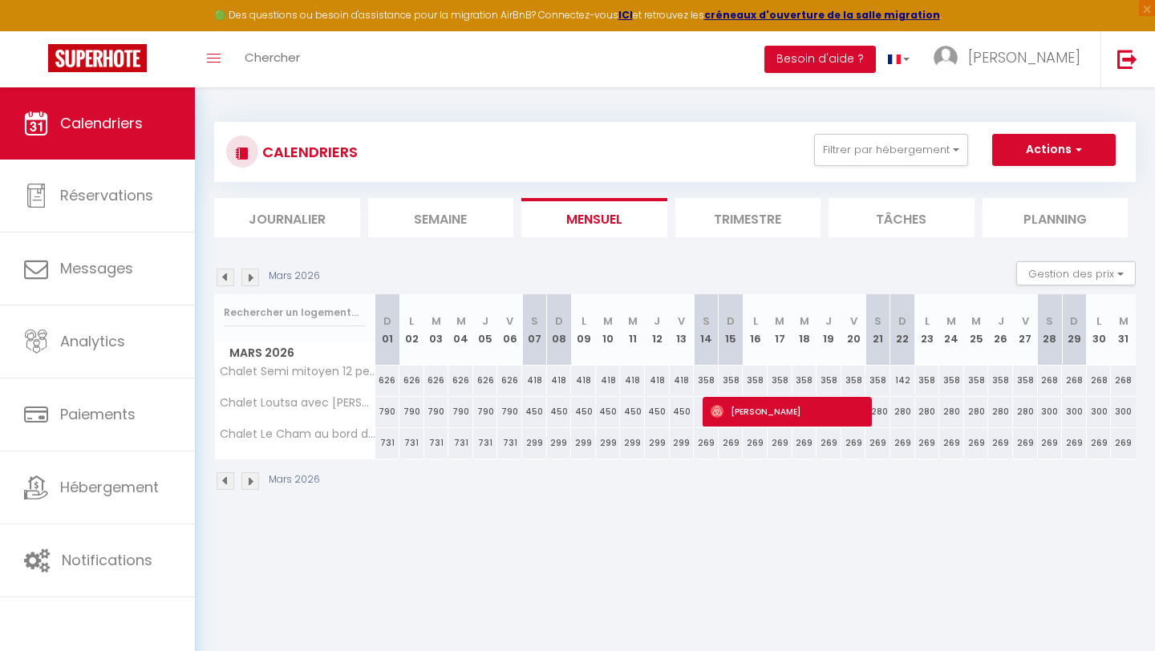
click at [226, 281] on img at bounding box center [226, 278] width 18 height 18
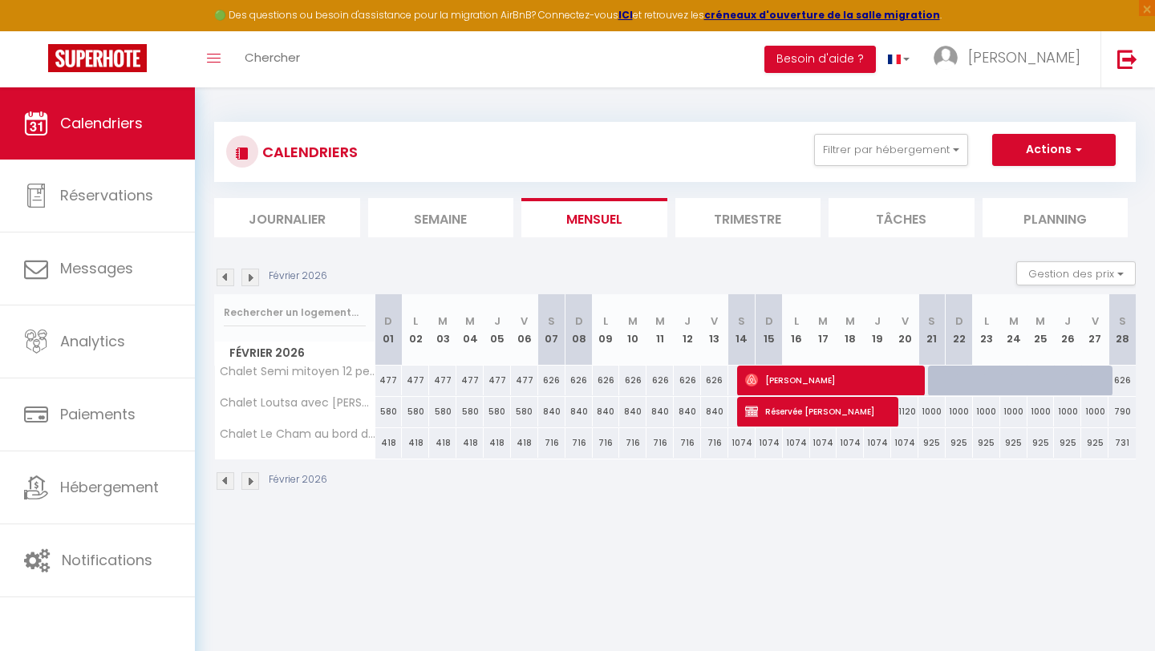
click at [226, 281] on img at bounding box center [226, 278] width 18 height 18
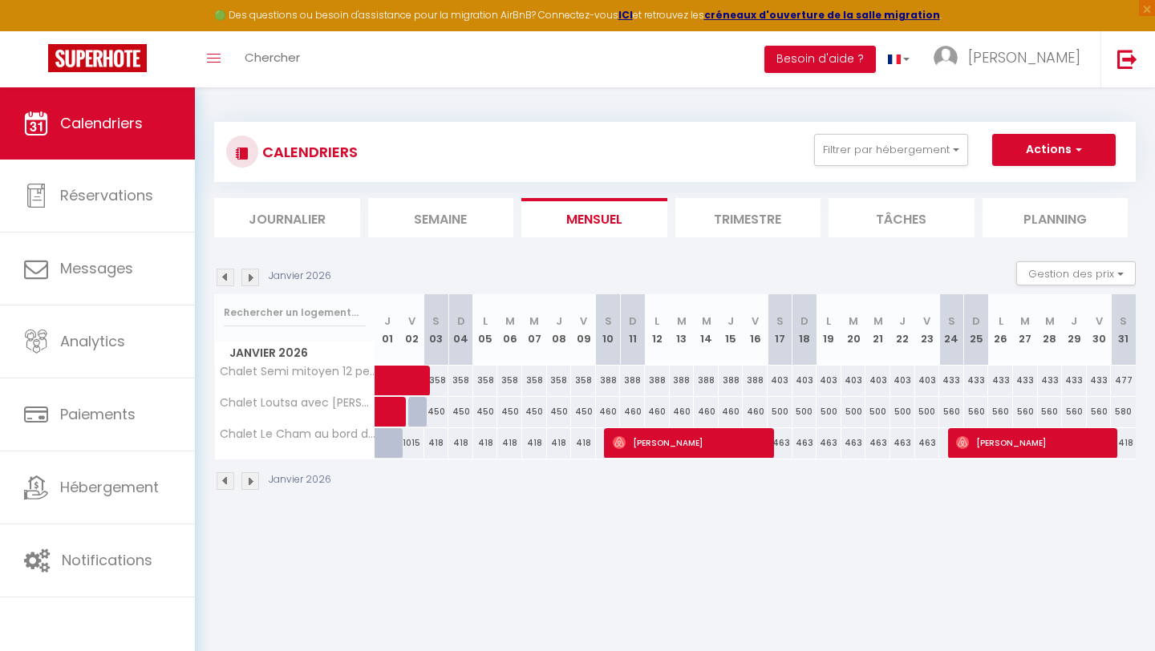
click at [226, 281] on img at bounding box center [226, 278] width 18 height 18
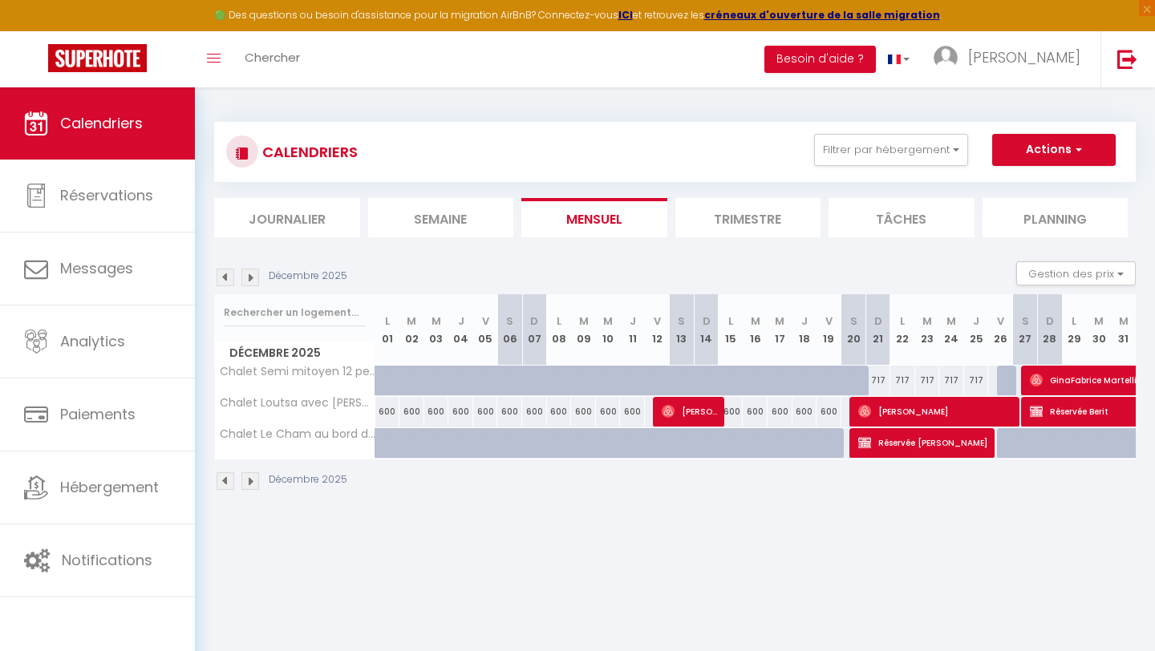
click at [879, 379] on div "717" at bounding box center [877, 381] width 25 height 30
type input "717"
type input "Dim 21 Décembre 2025"
type input "Lun 22 Décembre 2025"
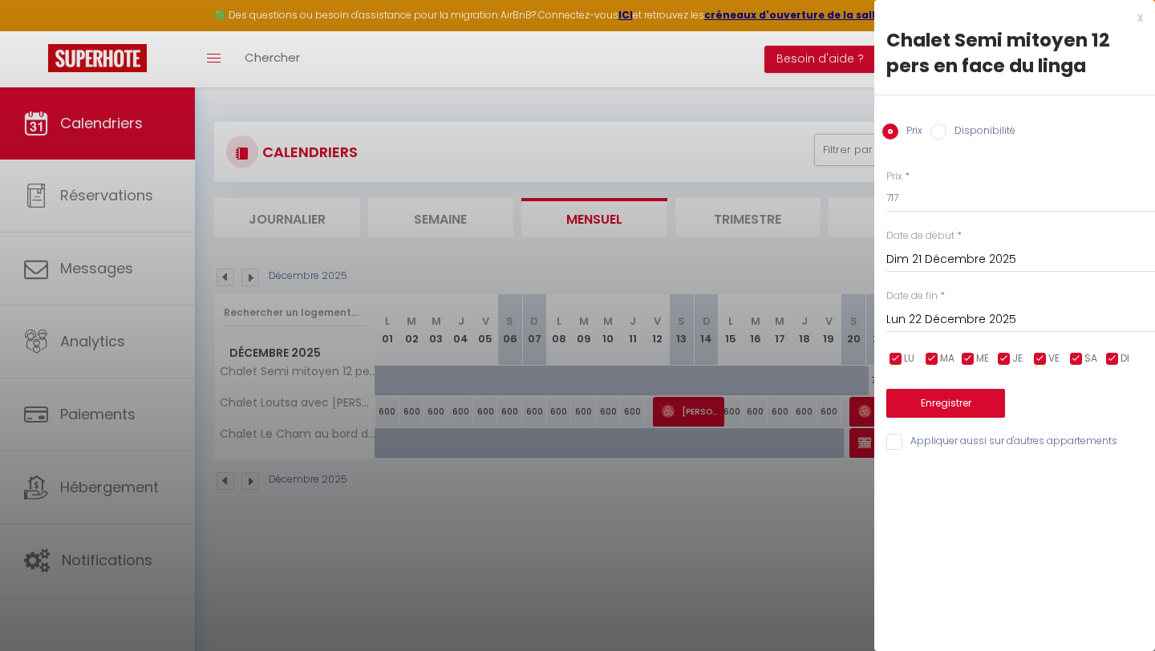
click at [1139, 17] on div "x" at bounding box center [1008, 17] width 269 height 19
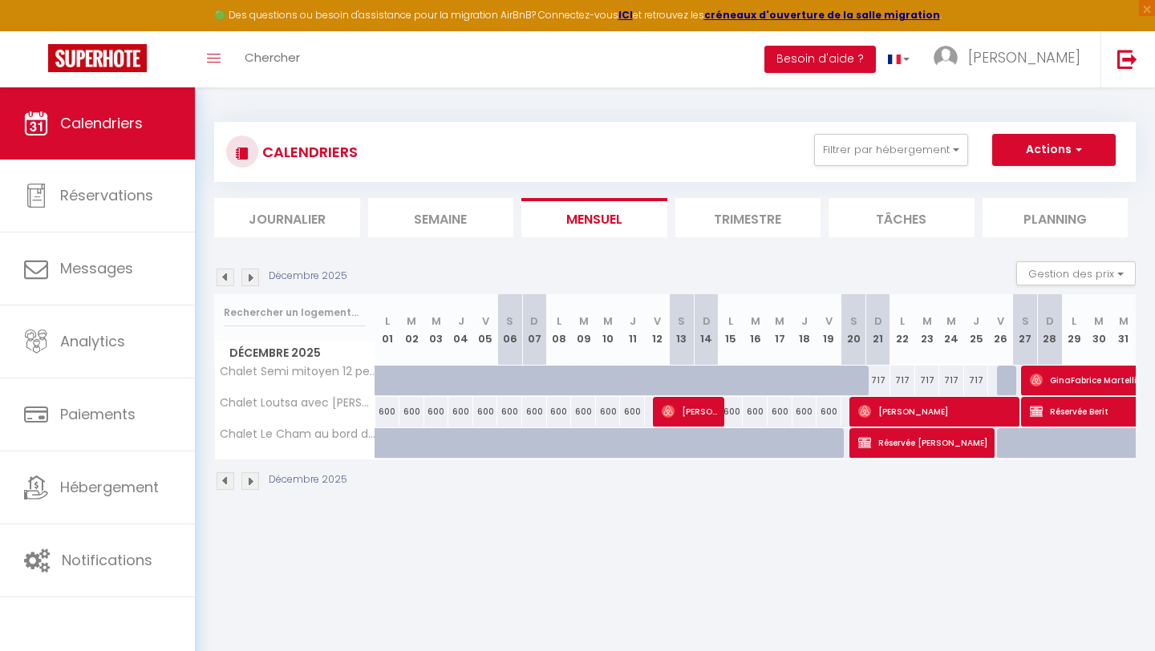
click at [1008, 379] on div at bounding box center [1009, 381] width 25 height 30
type input "717"
type input "[DATE]"
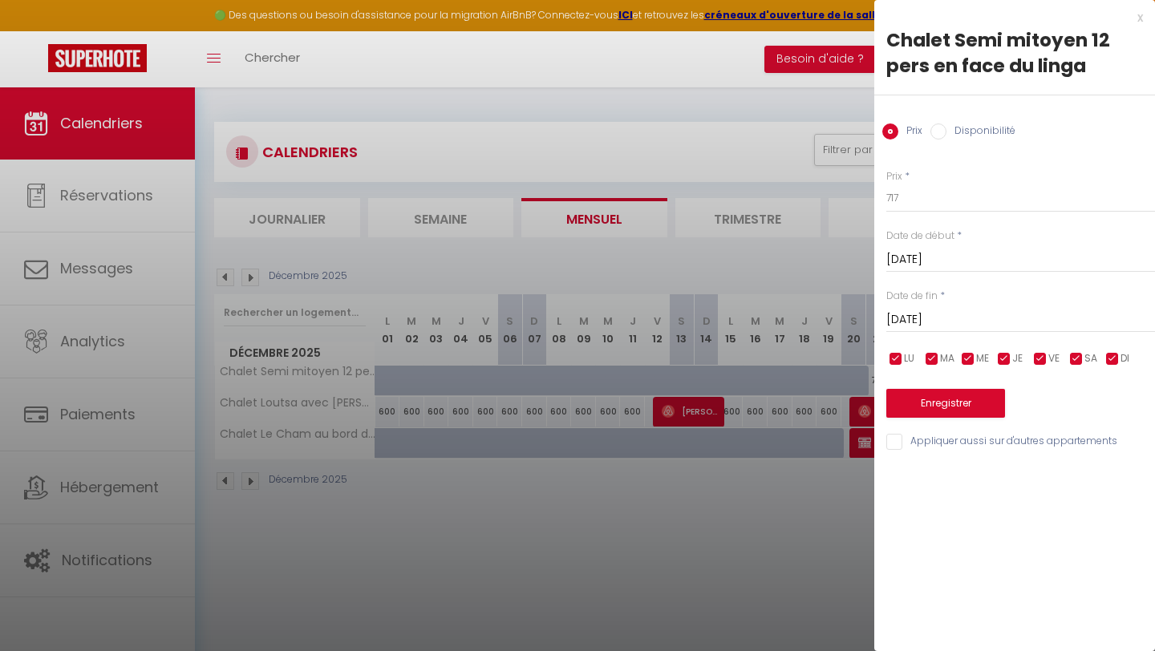
click at [1134, 17] on div "x" at bounding box center [1008, 17] width 269 height 19
